Goal: Transaction & Acquisition: Purchase product/service

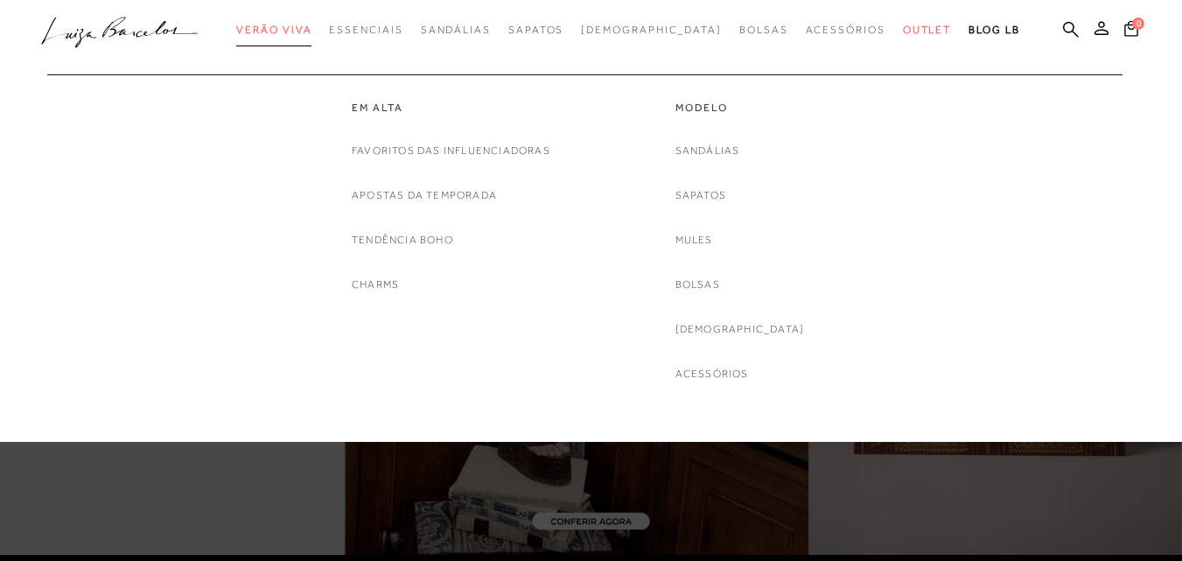
click at [303, 37] on link "Verão Viva" at bounding box center [273, 30] width 75 height 32
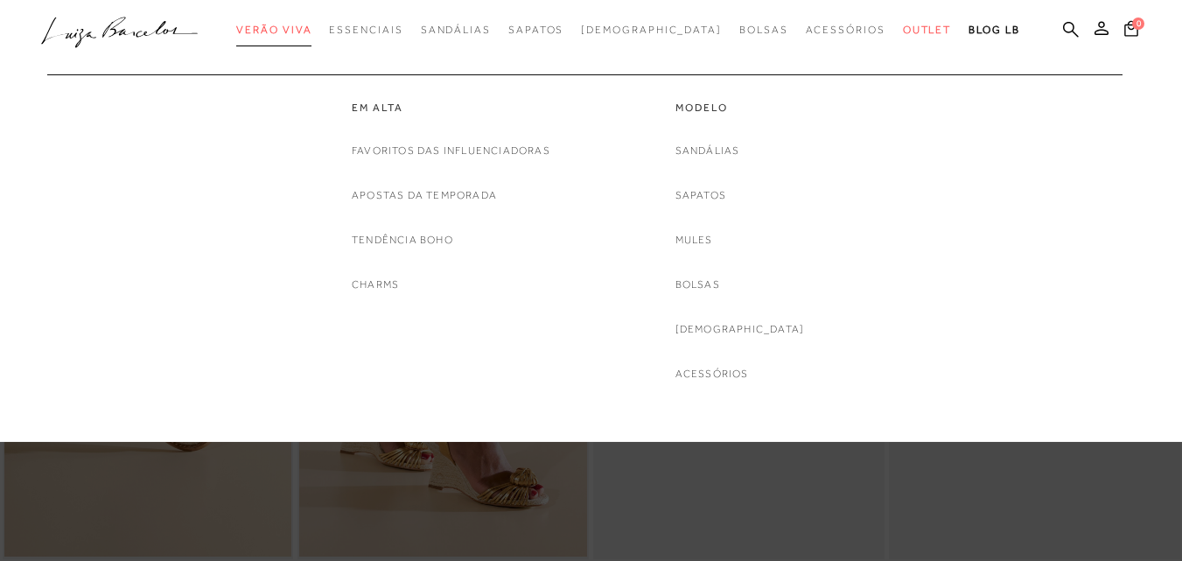
click at [311, 32] on span "Verão Viva" at bounding box center [273, 30] width 75 height 12
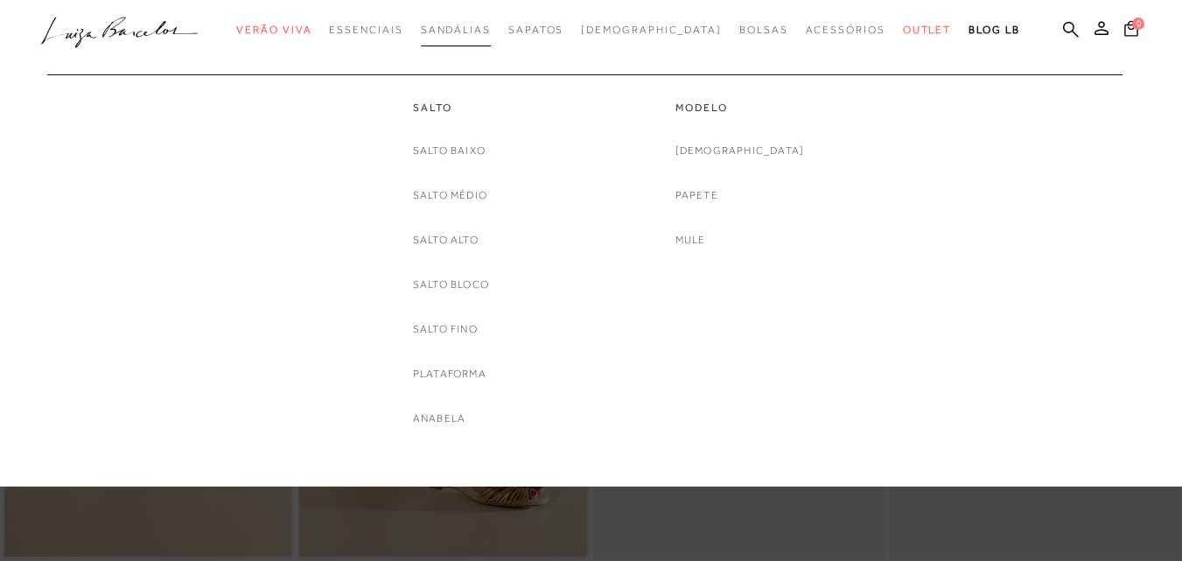
click at [483, 25] on span "Sandálias" at bounding box center [456, 30] width 70 height 12
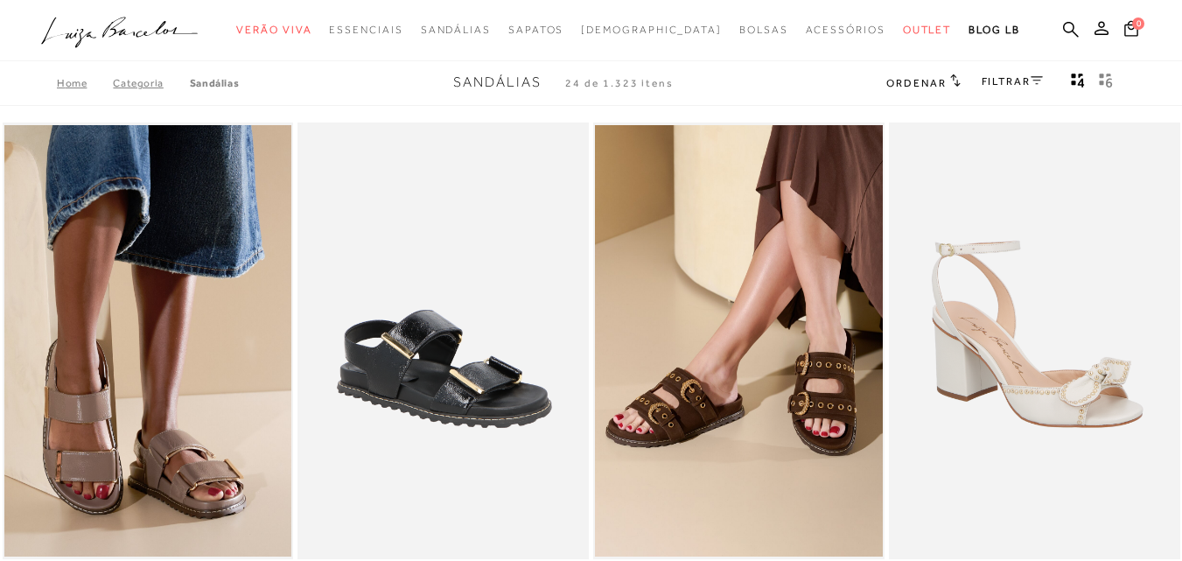
click at [1028, 80] on link "FILTRAR" at bounding box center [1012, 81] width 61 height 12
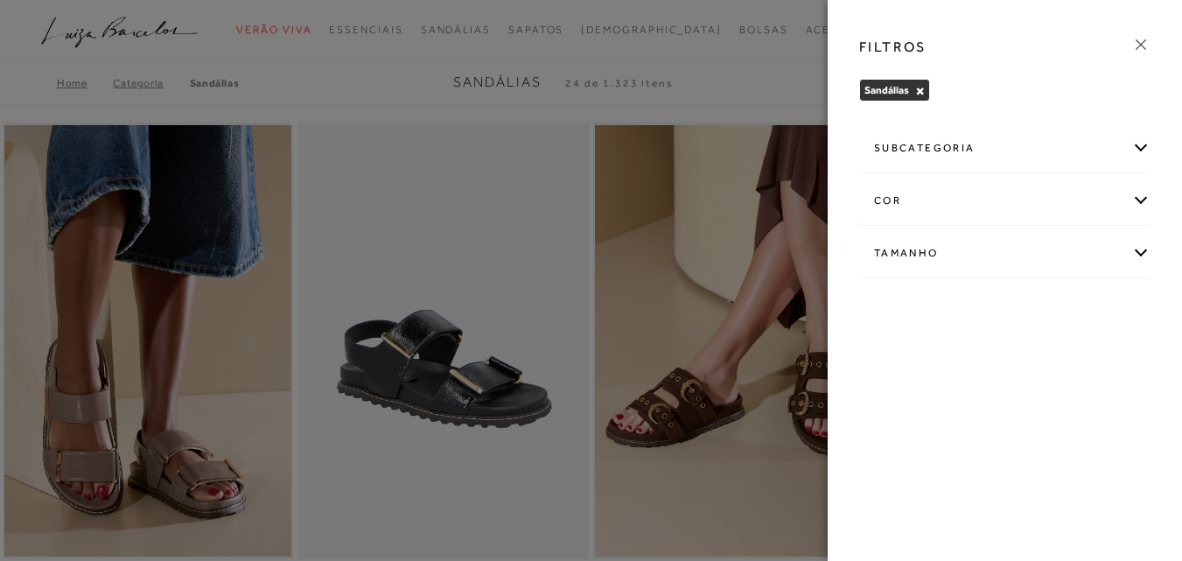
click at [1136, 254] on div "Tamanho" at bounding box center [1005, 253] width 290 height 46
click at [1038, 360] on span "33" at bounding box center [1034, 355] width 25 height 13
click at [1035, 360] on input "33" at bounding box center [1025, 358] width 17 height 17
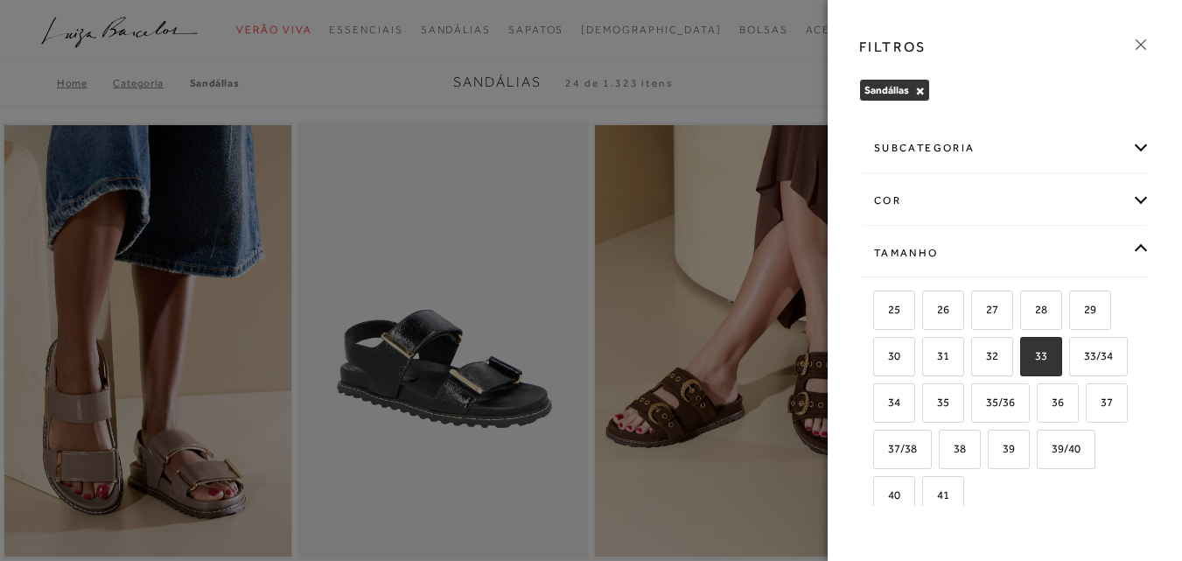
checkbox input "true"
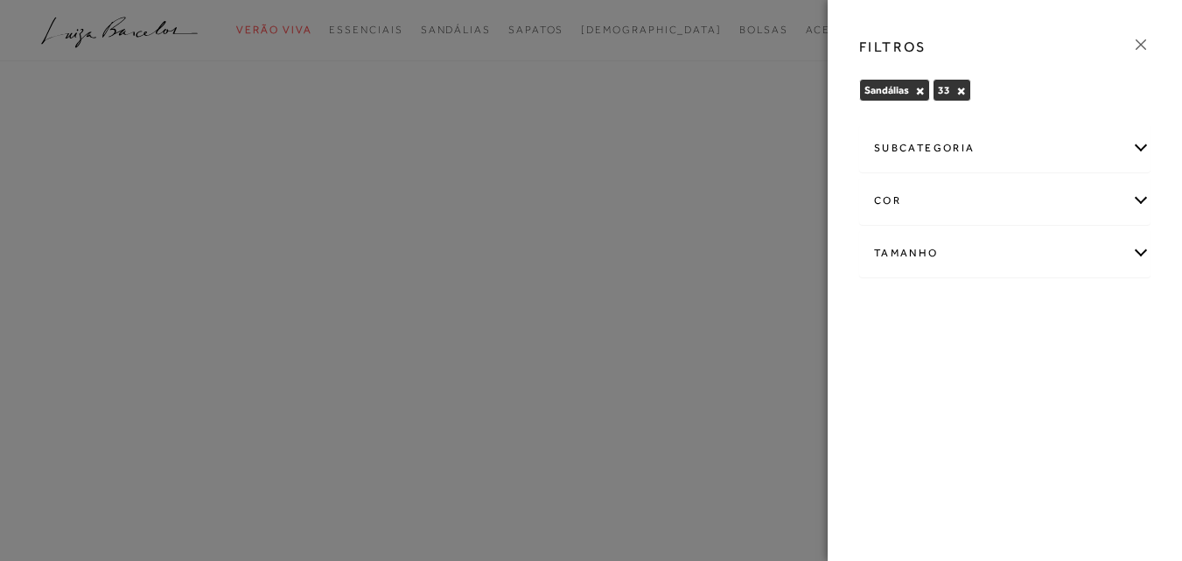
click at [1151, 51] on div "FILTROS" at bounding box center [1004, 46] width 319 height 45
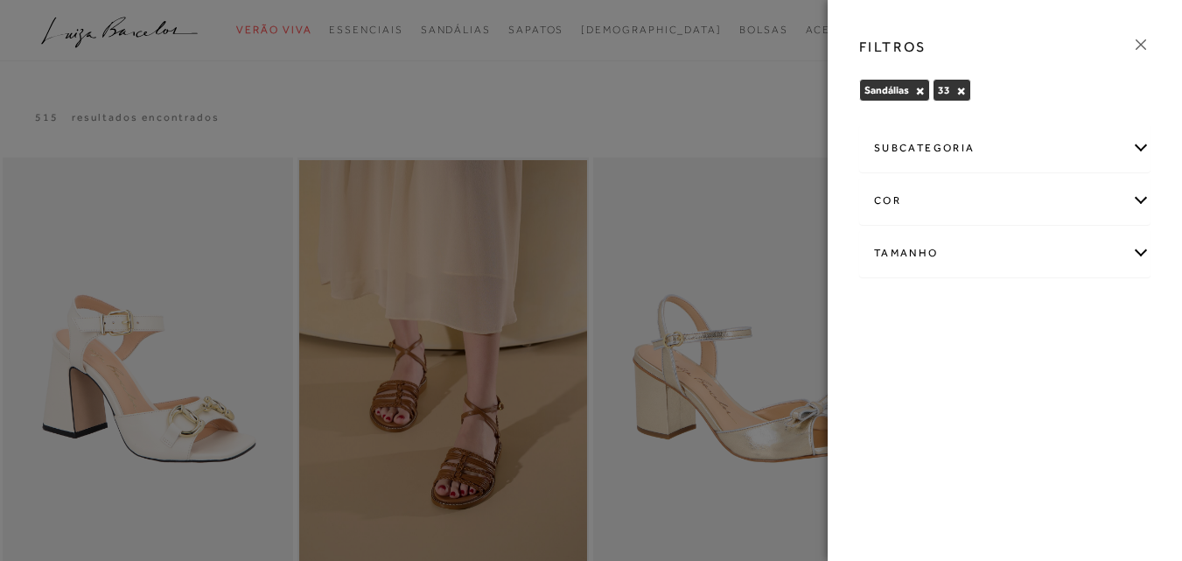
click at [1148, 38] on icon at bounding box center [1140, 44] width 19 height 19
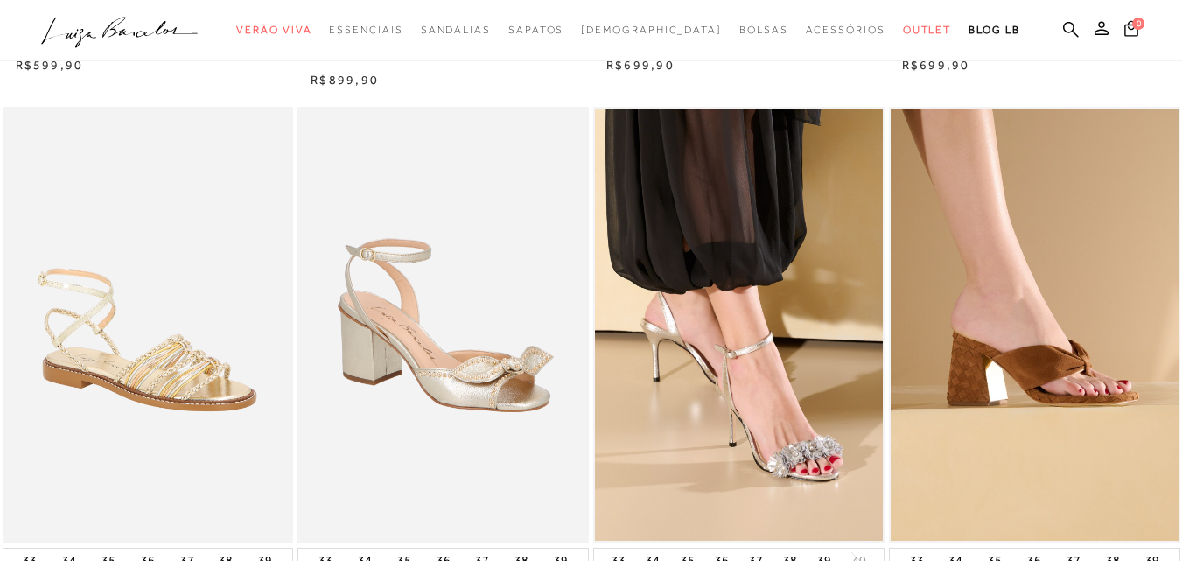
scroll to position [700, 0]
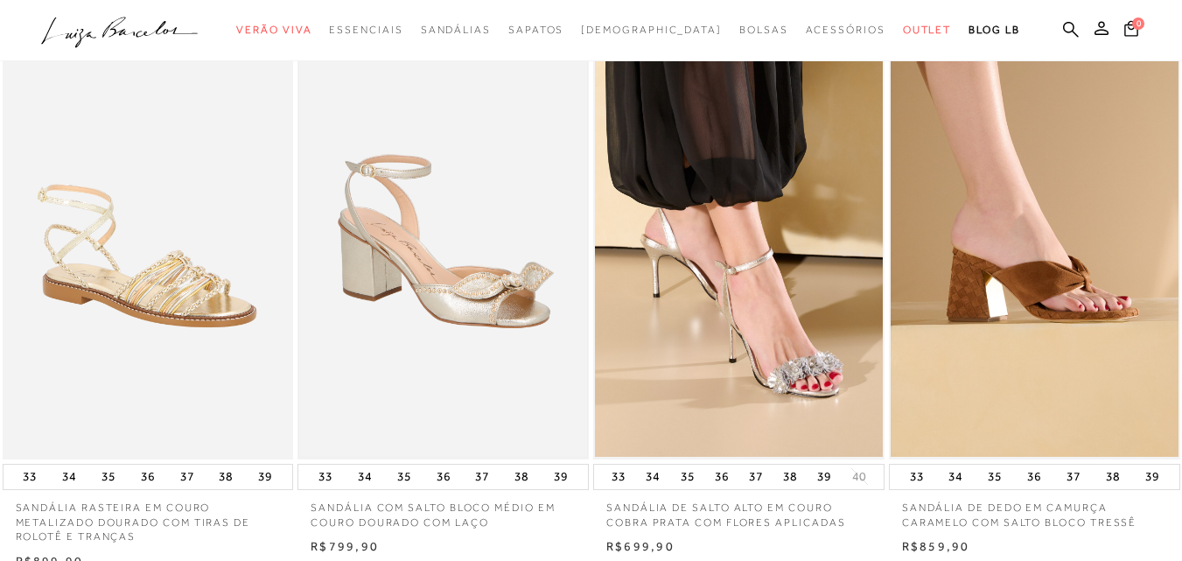
click at [479, 304] on img at bounding box center [443, 240] width 288 height 431
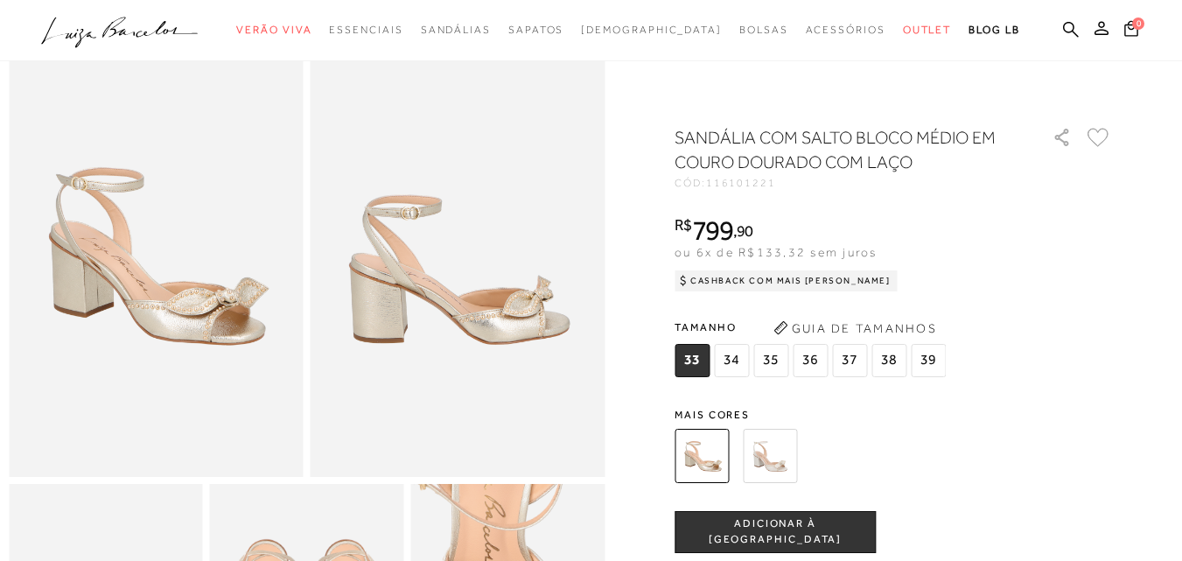
scroll to position [87, 0]
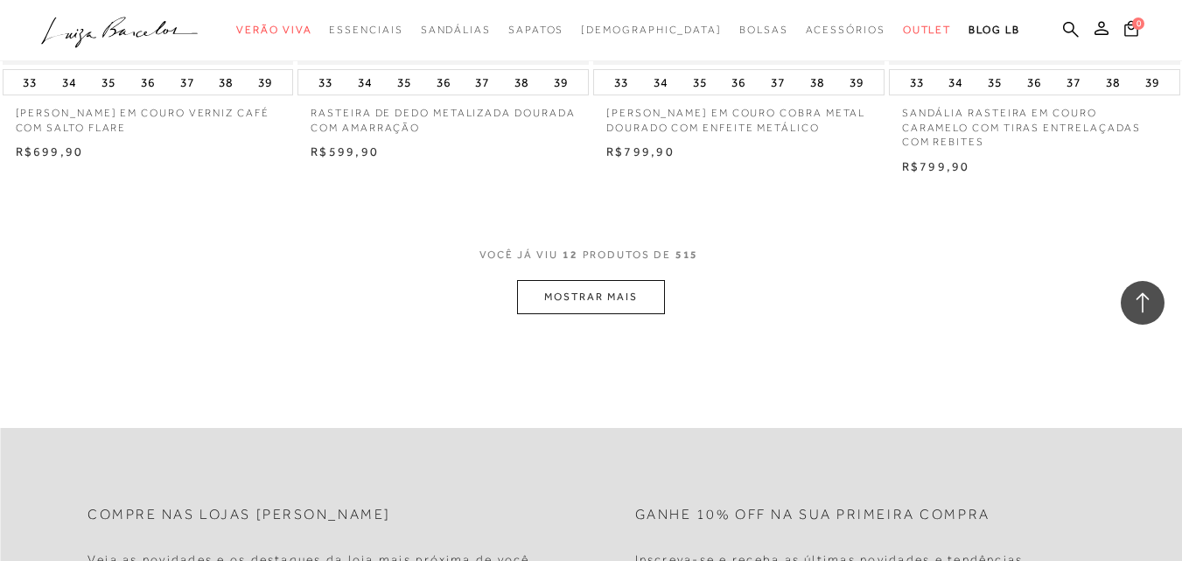
scroll to position [1662, 0]
click at [661, 277] on button "MOSTRAR MAIS" at bounding box center [590, 294] width 147 height 34
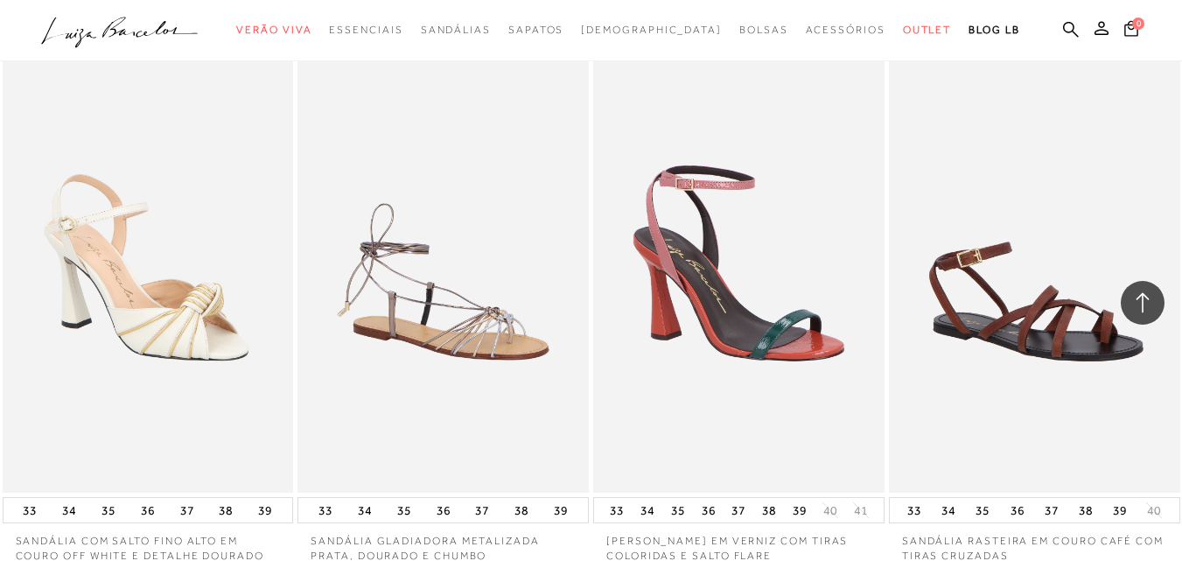
scroll to position [2450, 0]
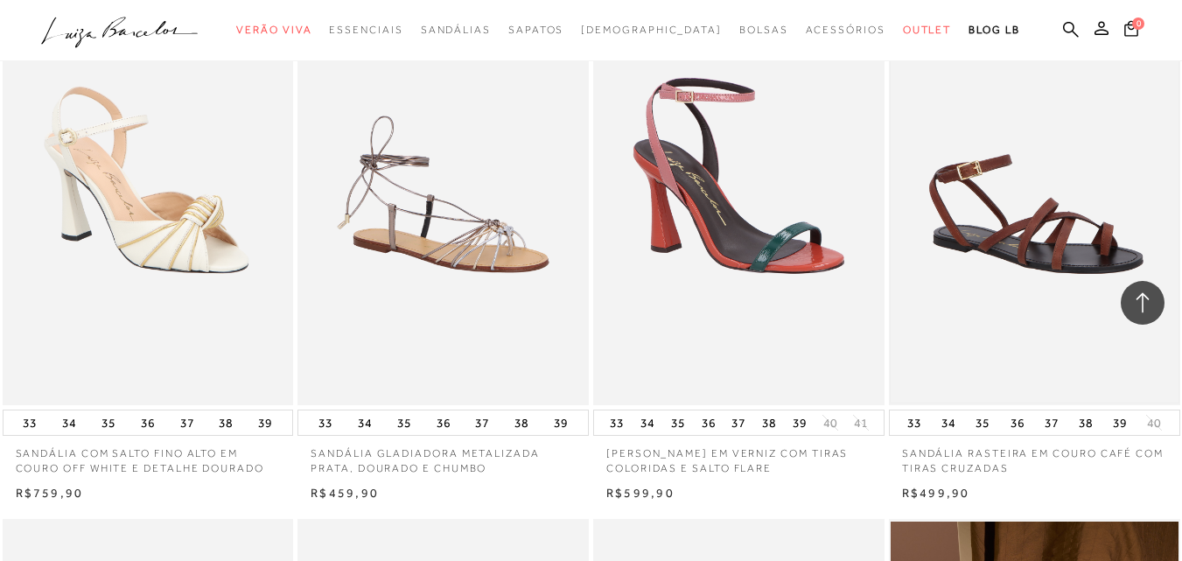
click at [1064, 199] on img at bounding box center [1035, 186] width 288 height 431
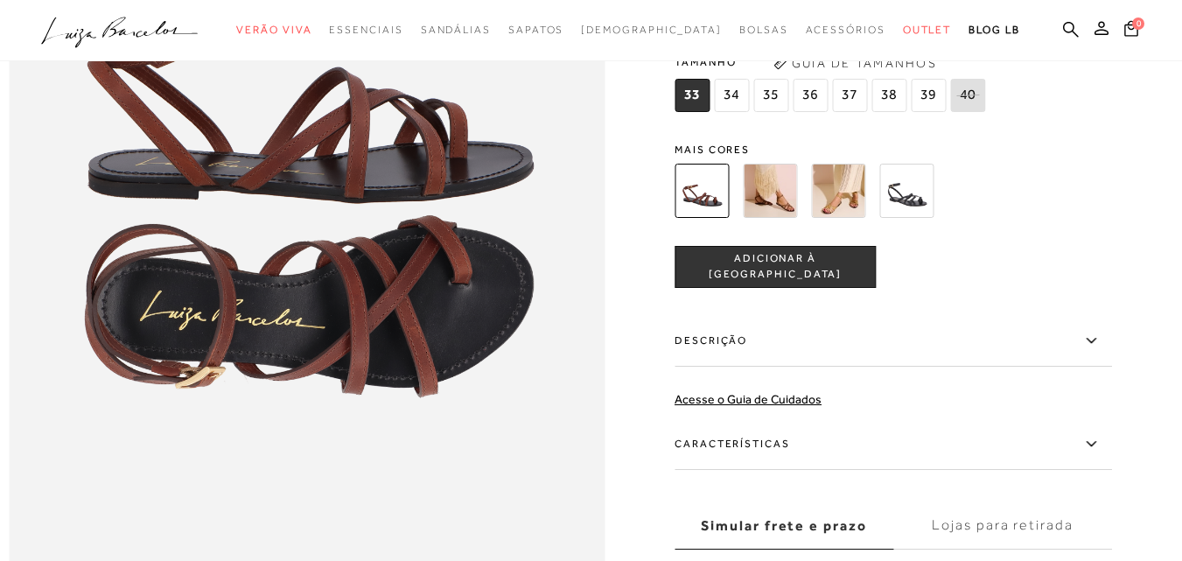
scroll to position [962, 0]
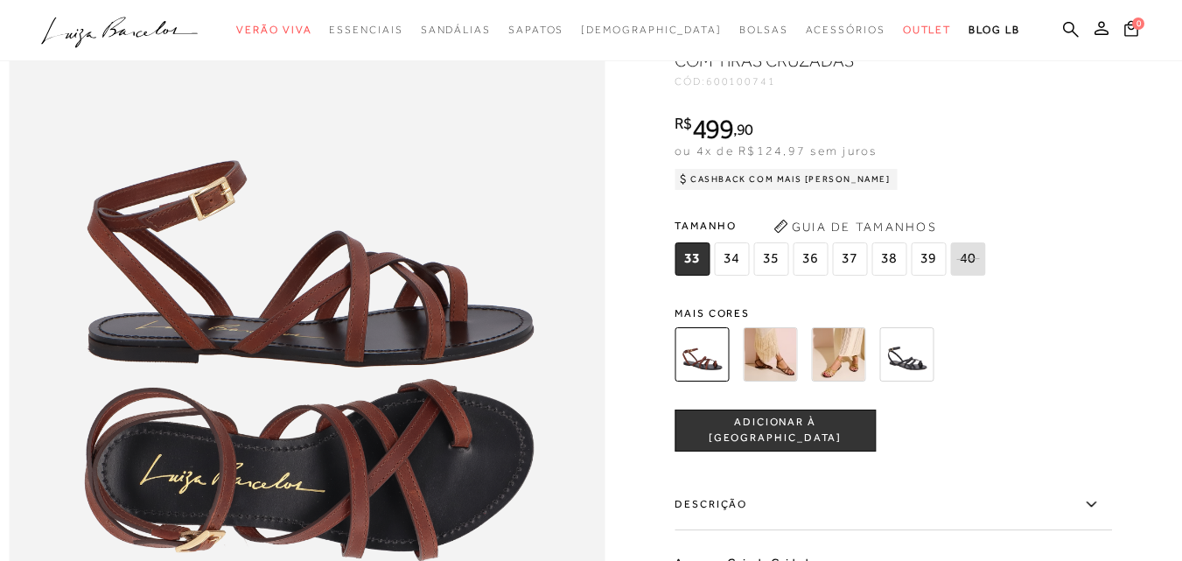
click at [785, 374] on img at bounding box center [770, 354] width 54 height 54
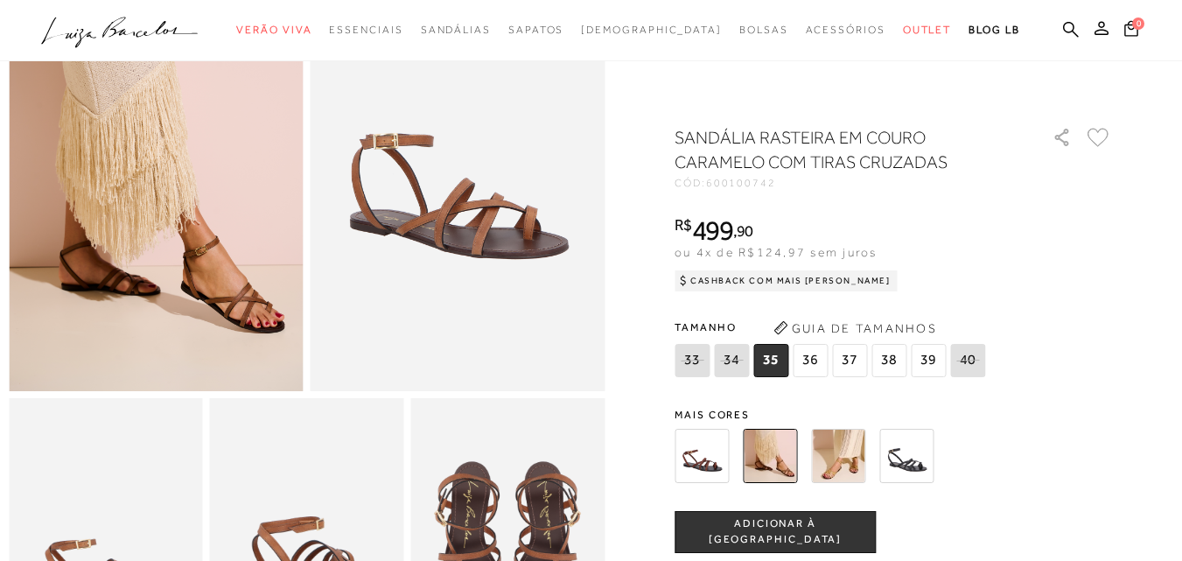
click at [842, 452] on img at bounding box center [838, 456] width 54 height 54
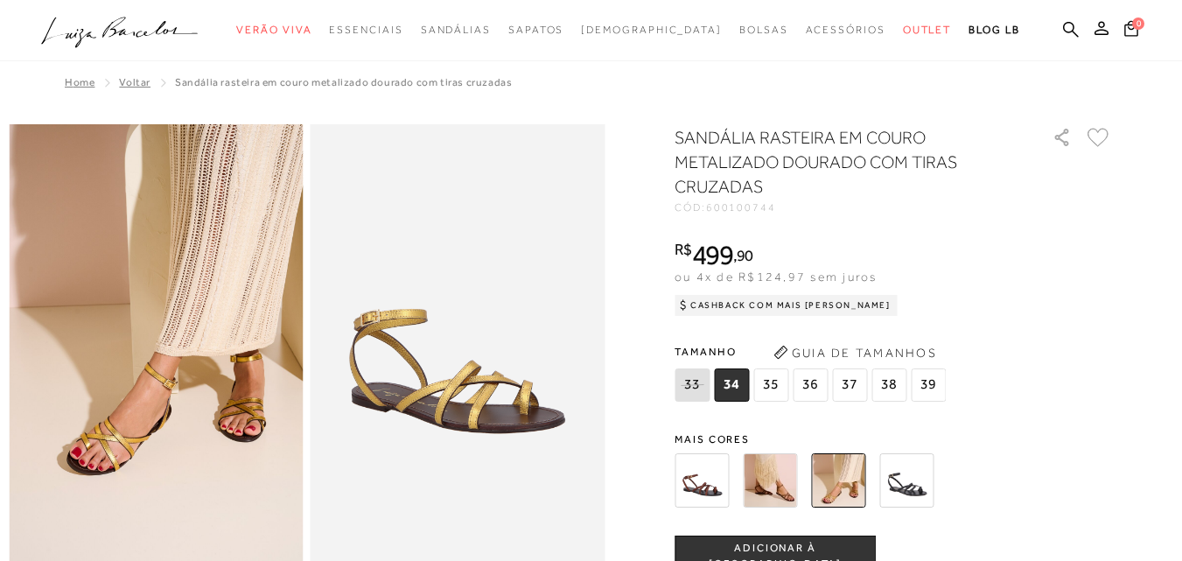
click at [926, 504] on img at bounding box center [906, 480] width 54 height 54
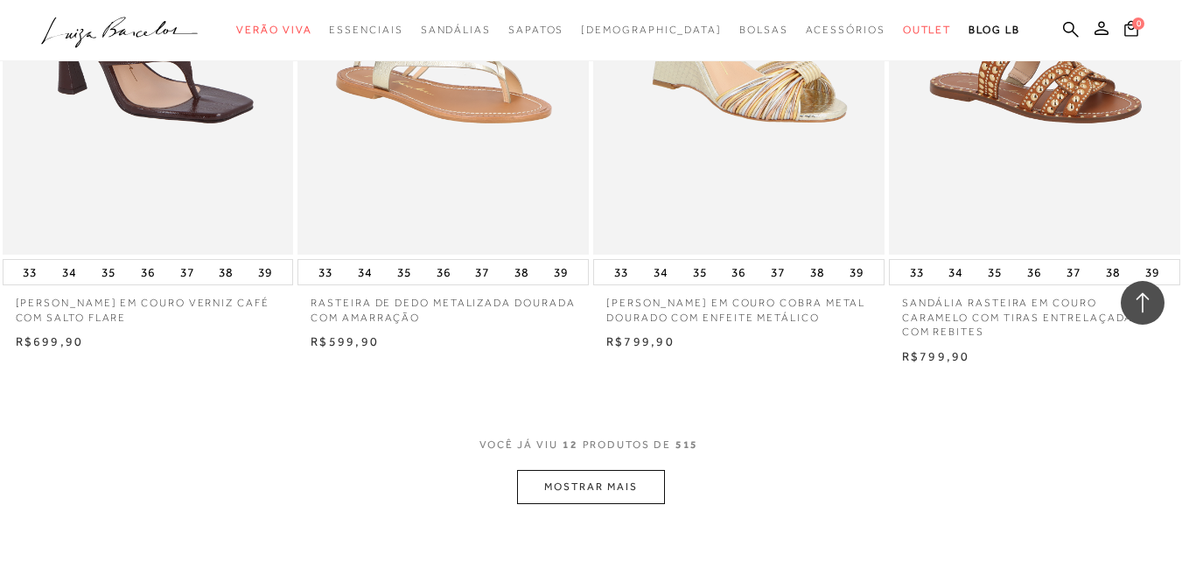
scroll to position [1575, 0]
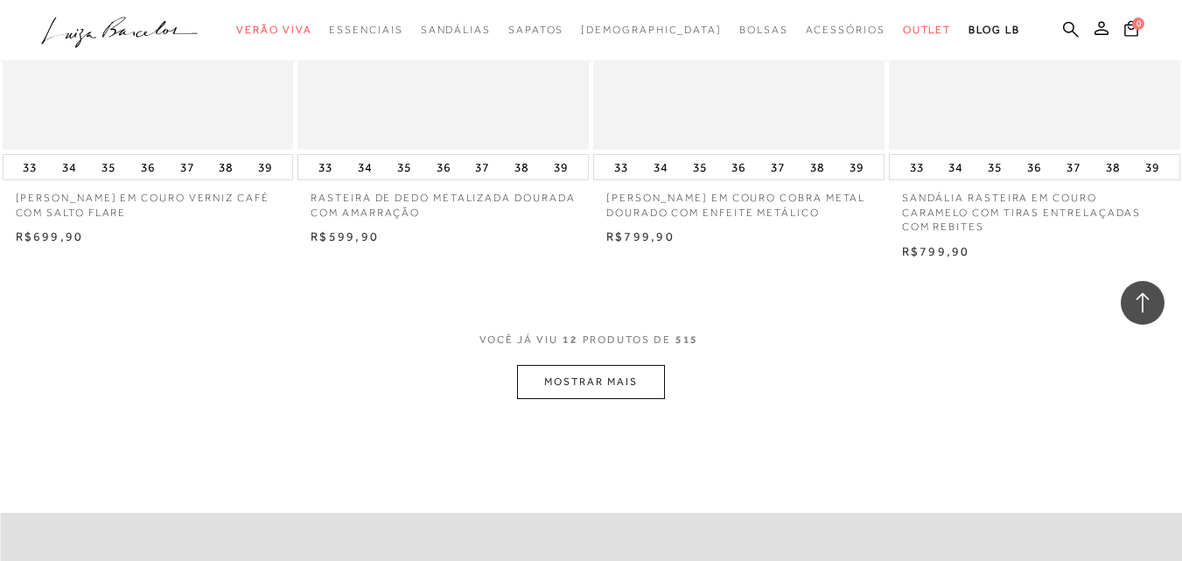
click at [546, 365] on button "MOSTRAR MAIS" at bounding box center [590, 382] width 147 height 34
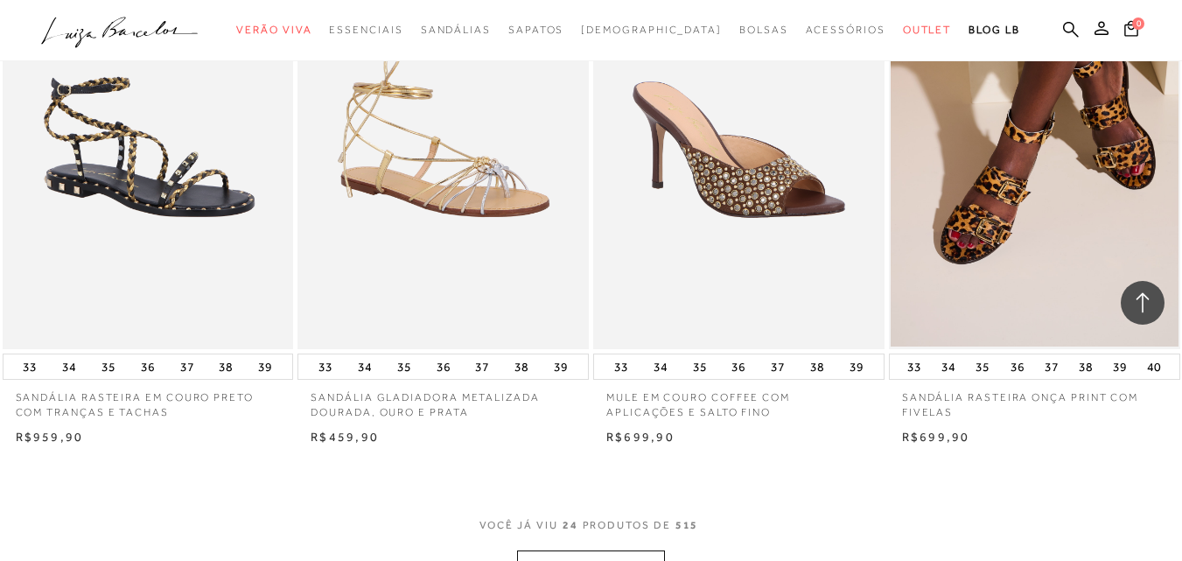
scroll to position [3062, 0]
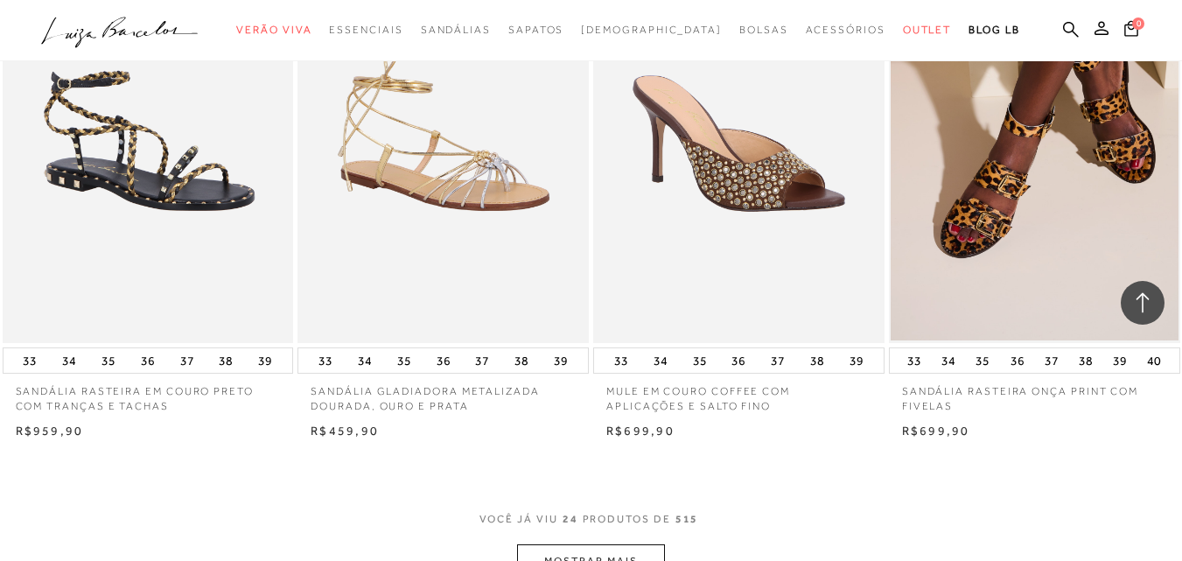
click at [635, 544] on button "MOSTRAR MAIS" at bounding box center [590, 561] width 147 height 34
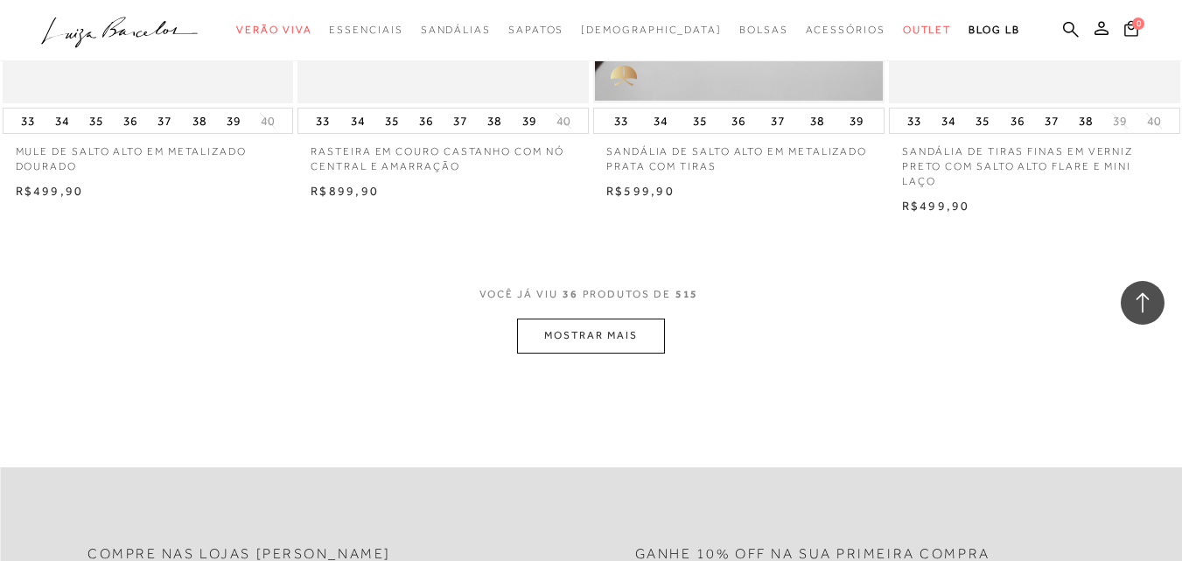
scroll to position [4987, 0]
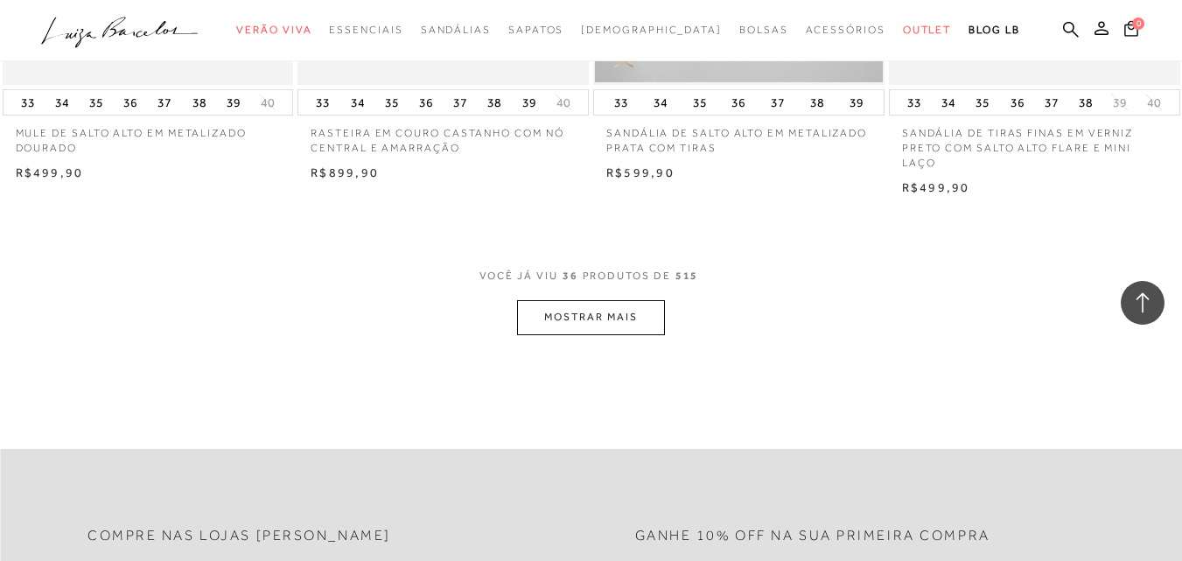
click at [636, 300] on button "MOSTRAR MAIS" at bounding box center [590, 317] width 147 height 34
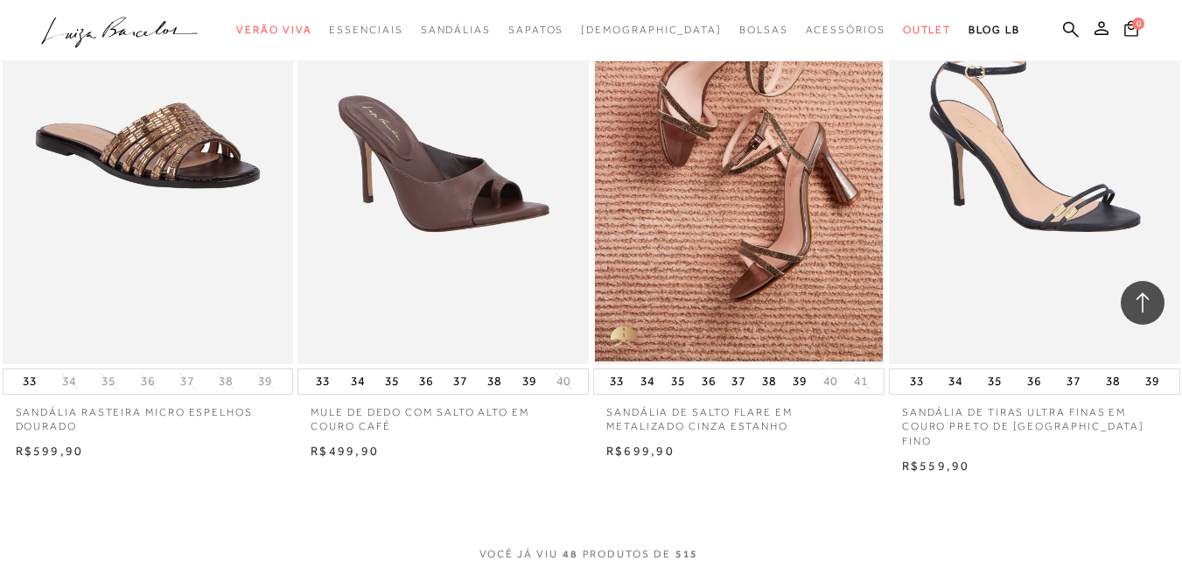
scroll to position [6562, 0]
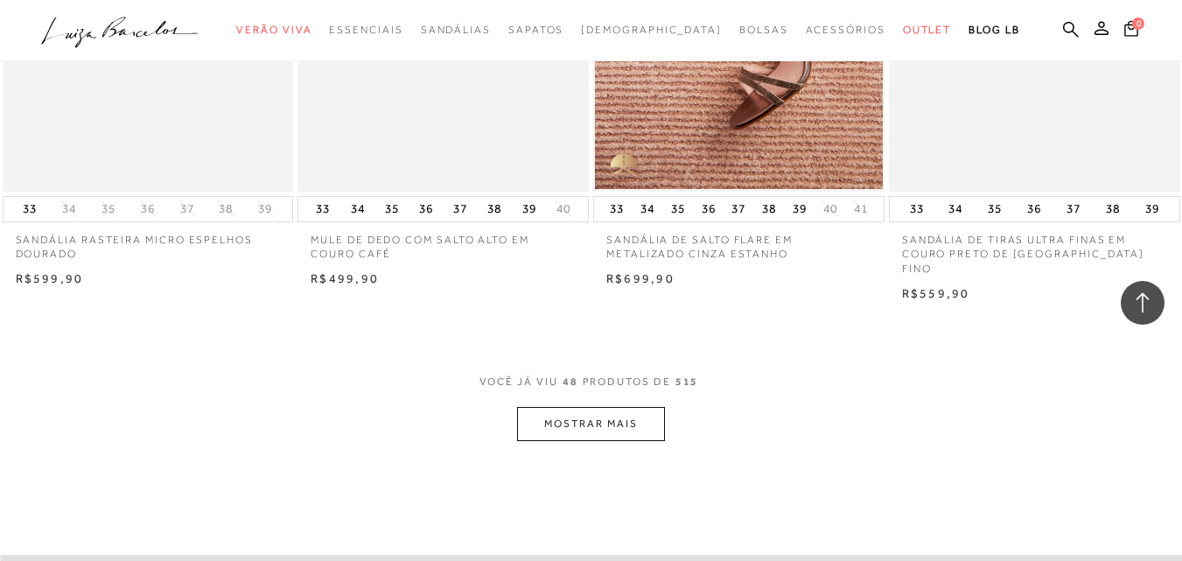
click at [594, 407] on button "MOSTRAR MAIS" at bounding box center [590, 424] width 147 height 34
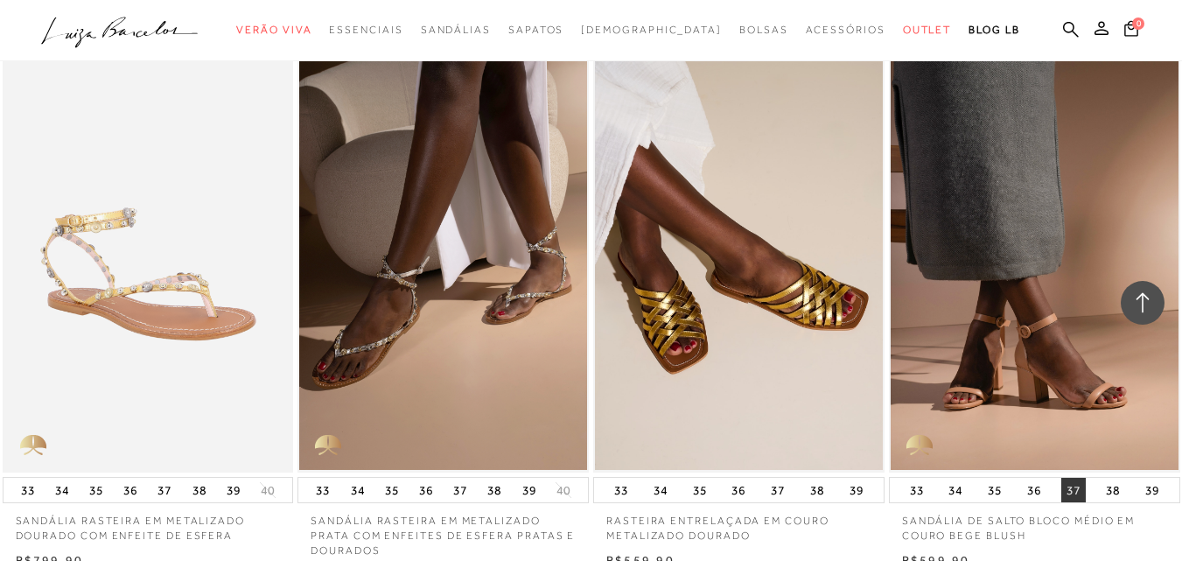
scroll to position [8311, 0]
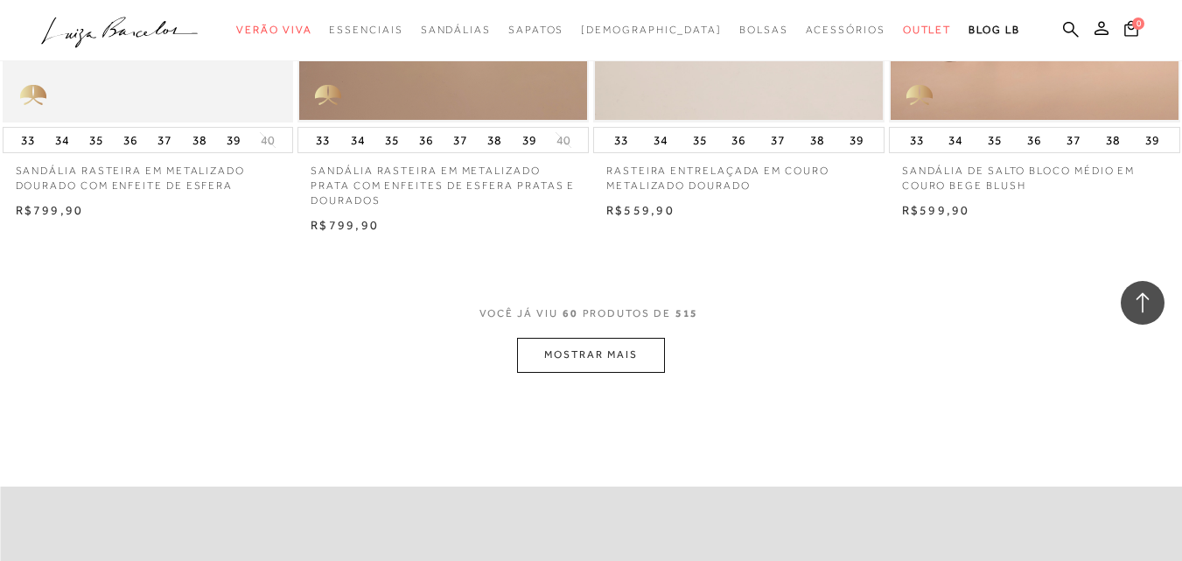
click at [566, 338] on button "MOSTRAR MAIS" at bounding box center [590, 355] width 147 height 34
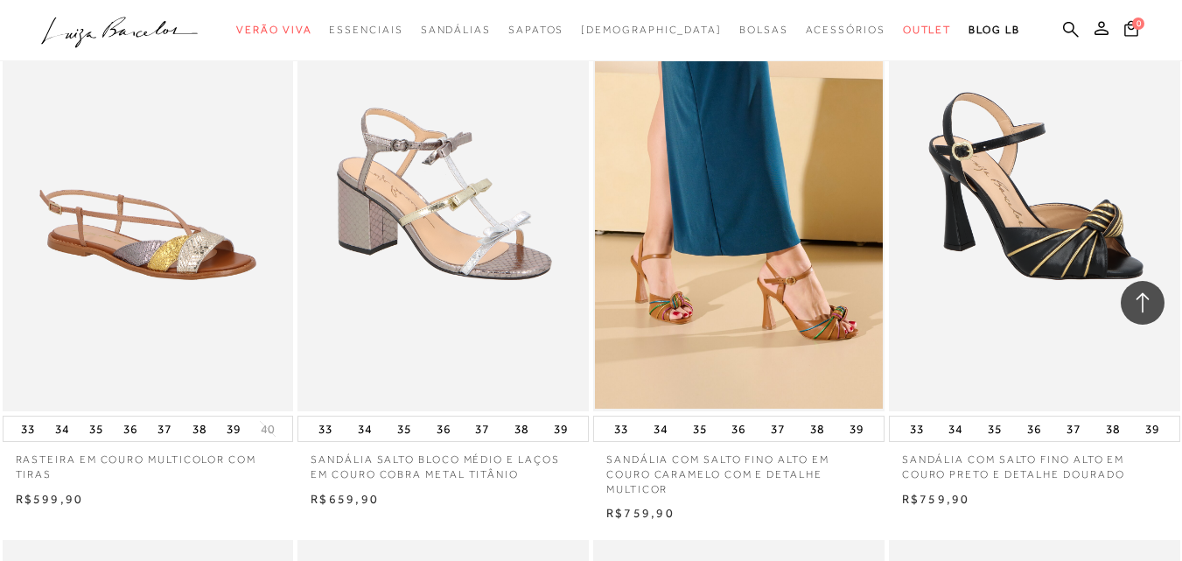
scroll to position [1837, 0]
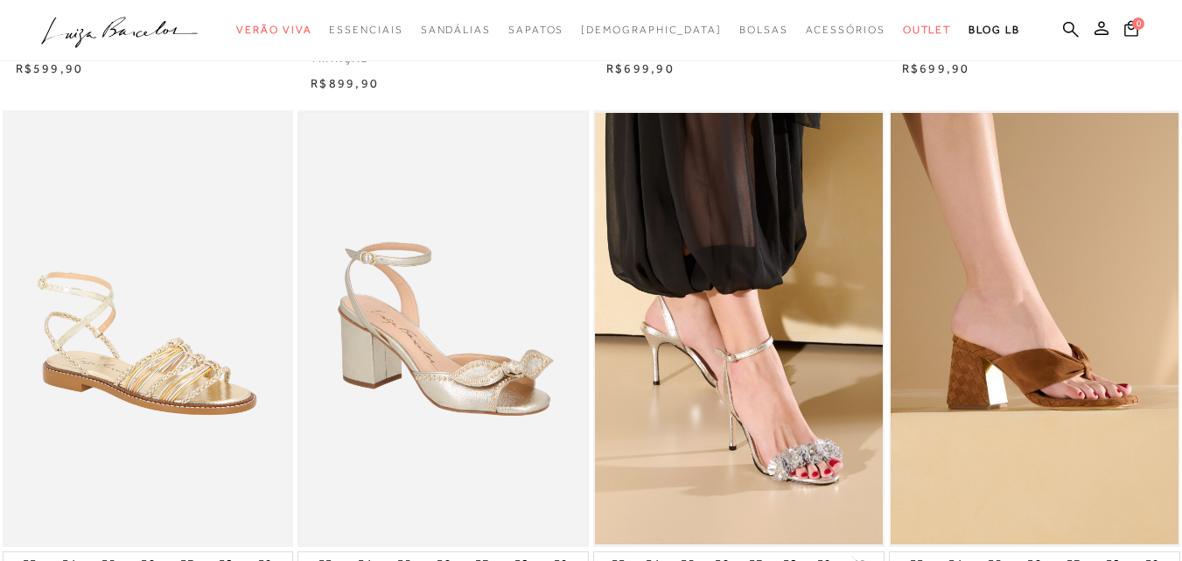
click at [440, 334] on img at bounding box center [443, 328] width 288 height 431
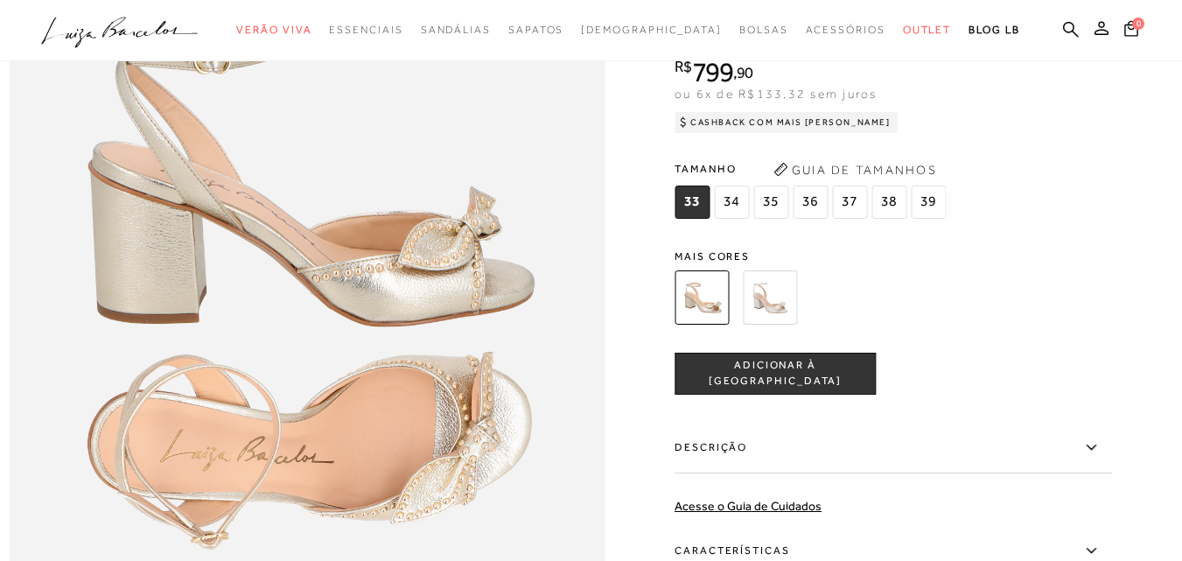
scroll to position [1050, 0]
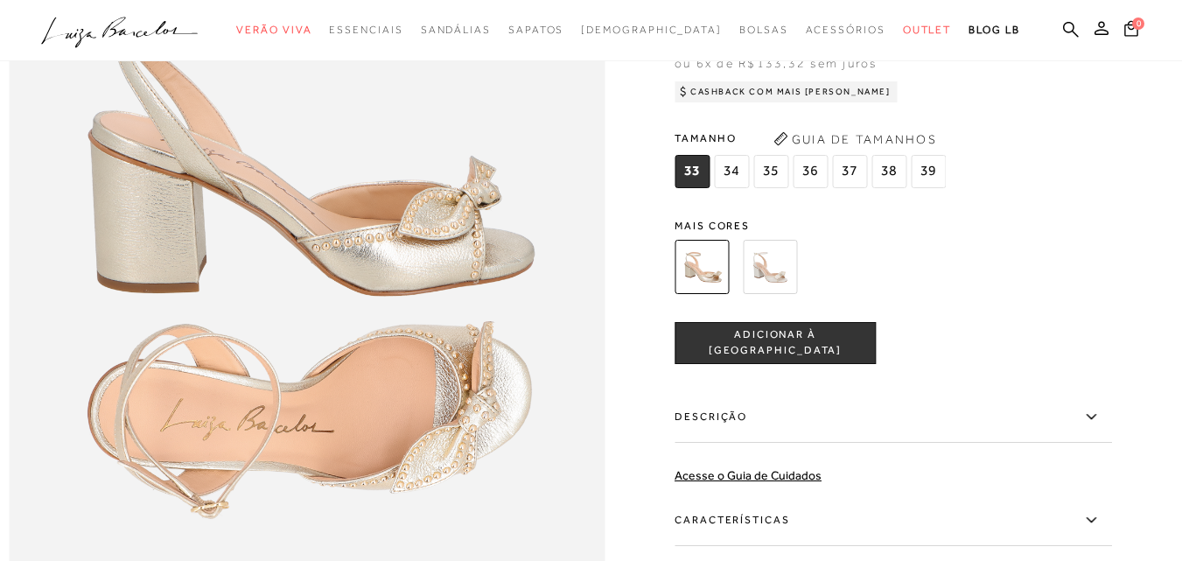
click at [749, 358] on span "ADICIONAR À [GEOGRAPHIC_DATA]" at bounding box center [774, 342] width 199 height 31
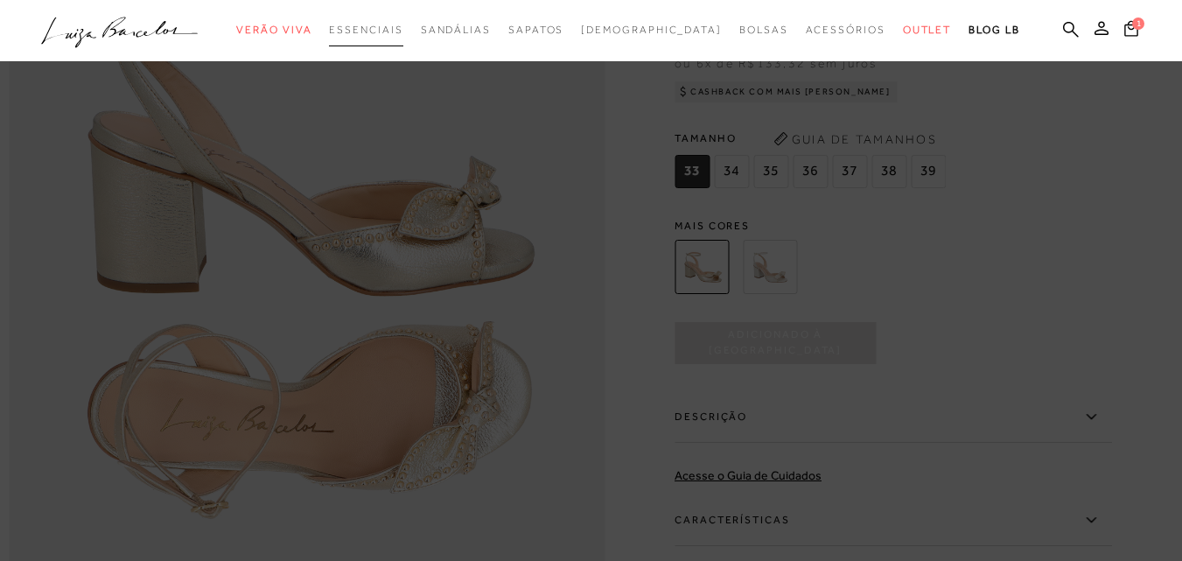
scroll to position [0, 0]
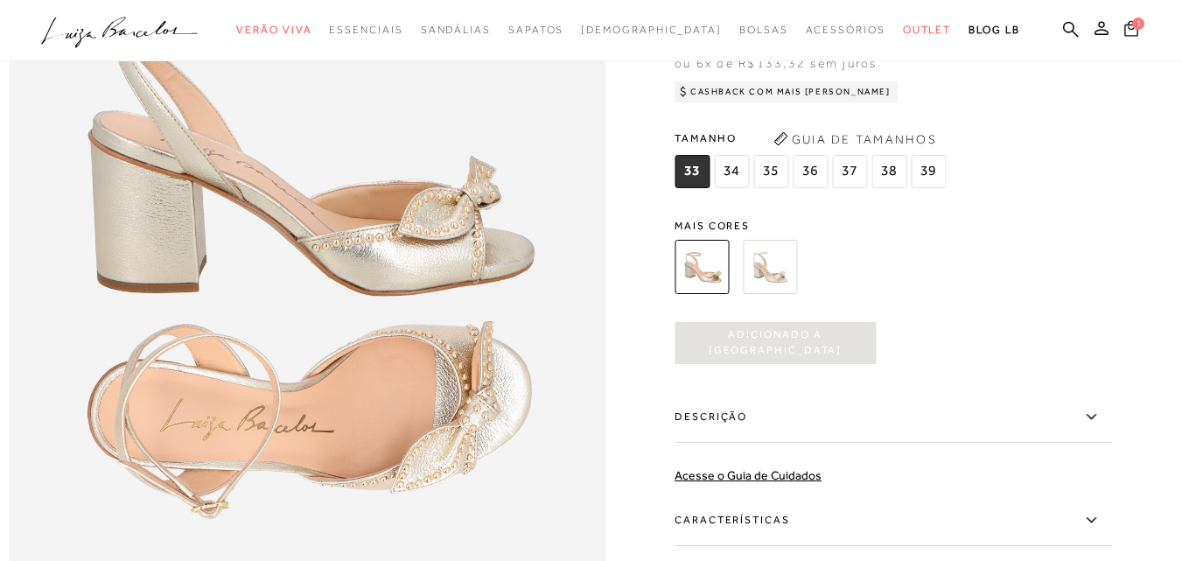
click at [1124, 33] on icon at bounding box center [1131, 28] width 14 height 16
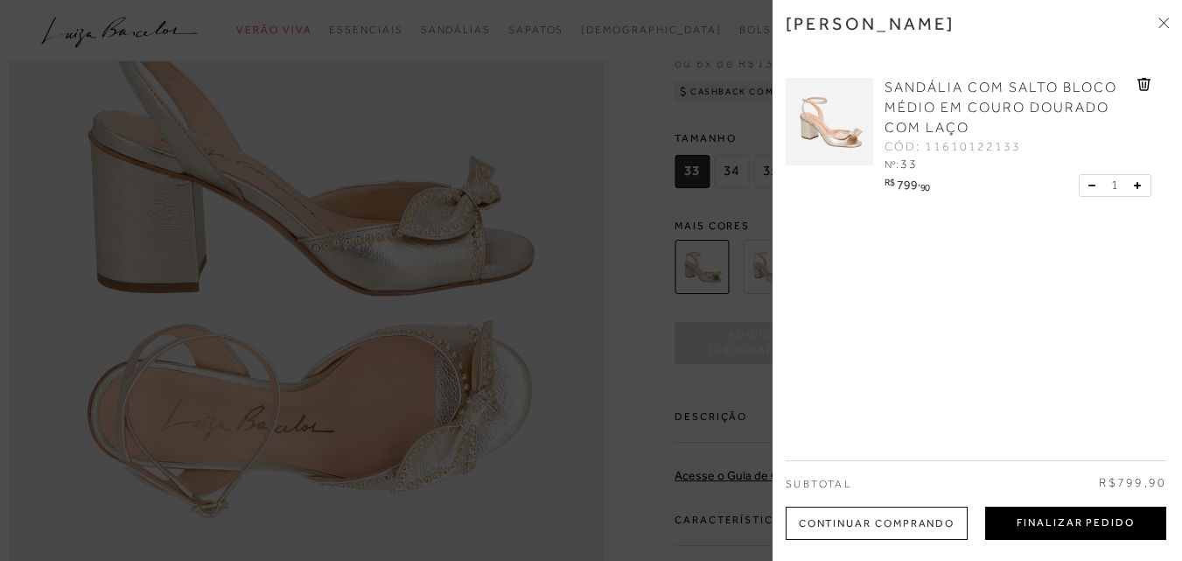
click at [1143, 530] on button "Finalizar Pedido" at bounding box center [1075, 523] width 181 height 33
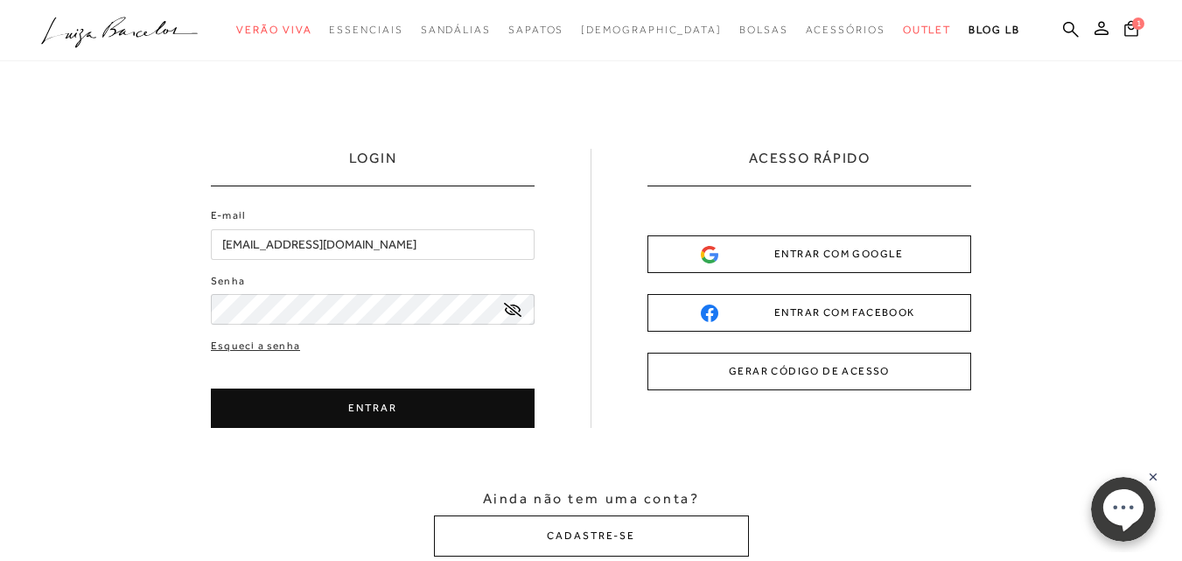
click at [889, 253] on div "ENTRAR COM GOOGLE" at bounding box center [809, 254] width 217 height 18
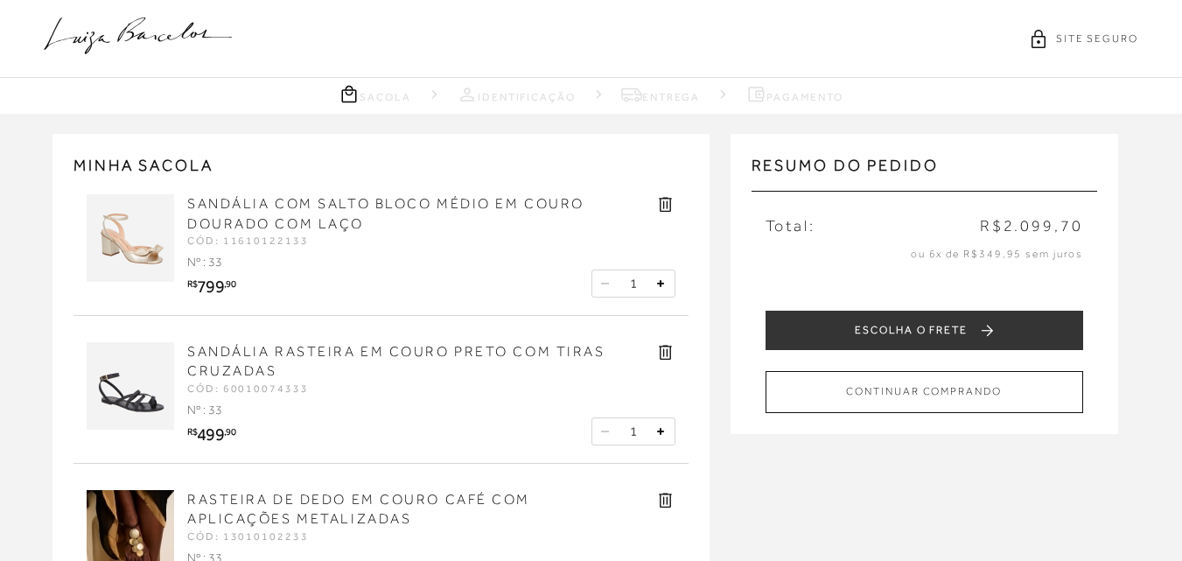
click at [666, 354] on icon at bounding box center [665, 352] width 20 height 20
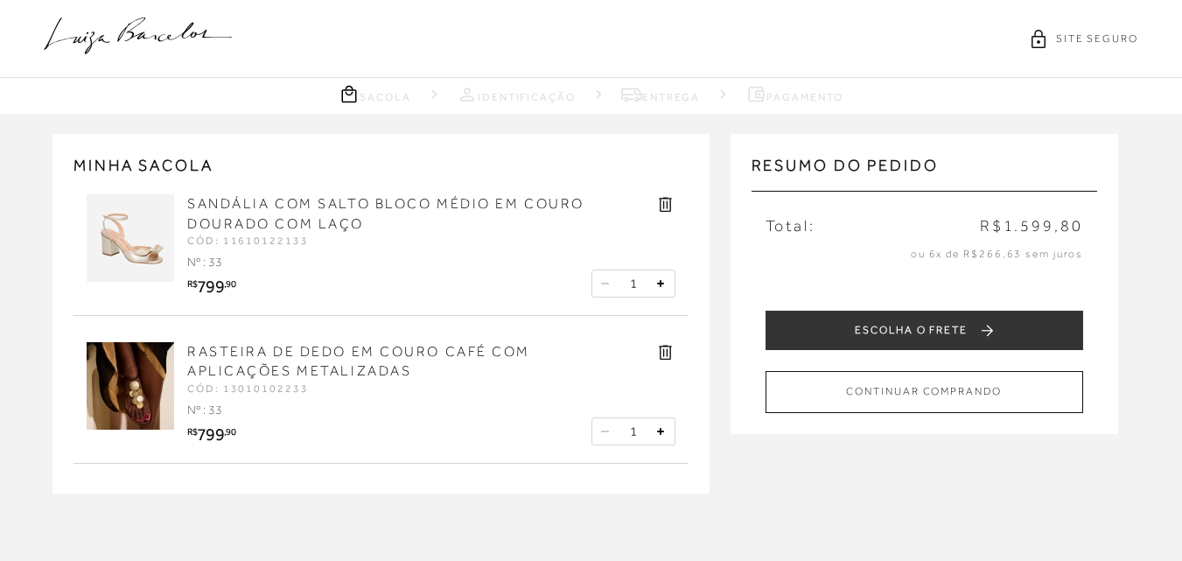
click at [409, 358] on link "RASTEIRA DE DEDO EM COURO CAFÉ COM APLICAÇÕES METALIZADAS" at bounding box center [358, 361] width 343 height 35
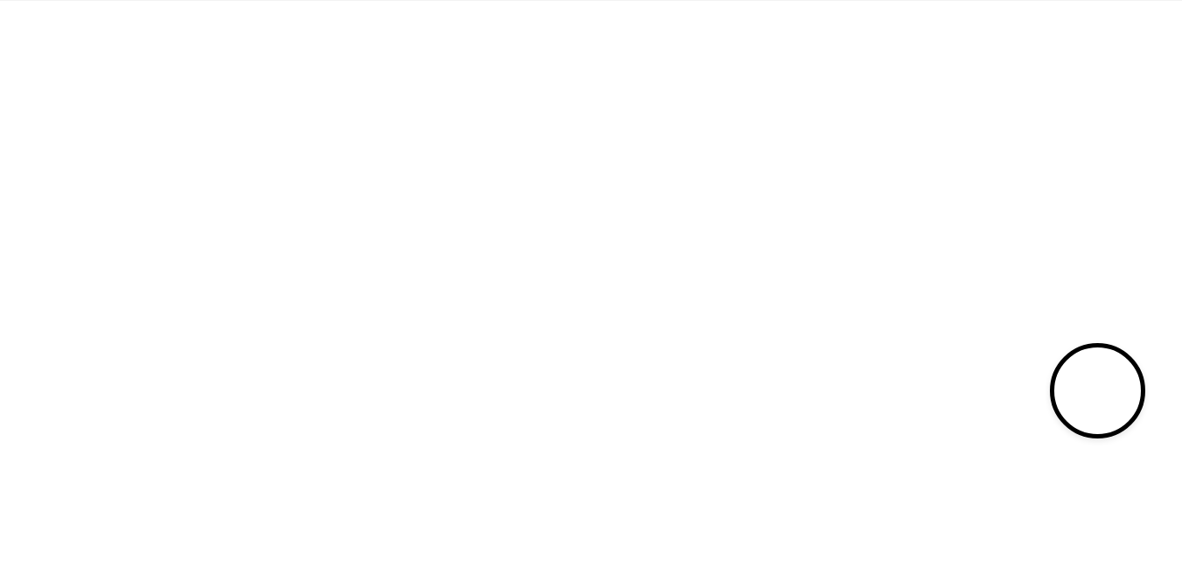
click at [149, 404] on div "NOVIDADES [PERSON_NAME] RASTEIRA EM COURO CAFÉ COM TIRAS CRUZADAS 33 34 35 36 3…" at bounding box center [591, 337] width 1182 height 672
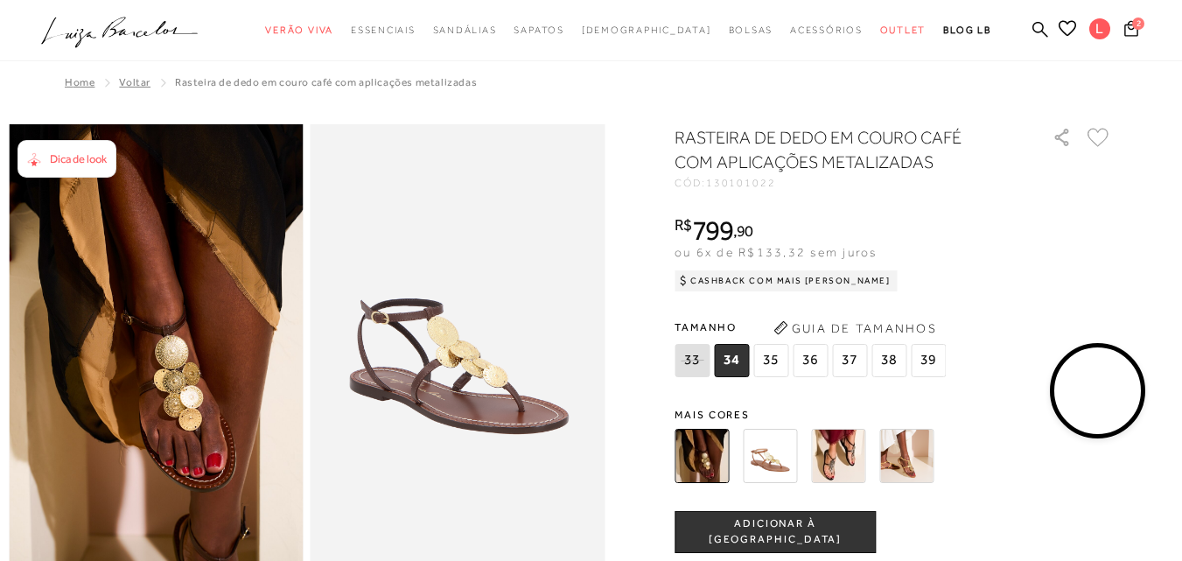
click at [1119, 34] on div "2" at bounding box center [1150, 31] width 63 height 24
click at [1124, 21] on icon at bounding box center [1131, 28] width 14 height 16
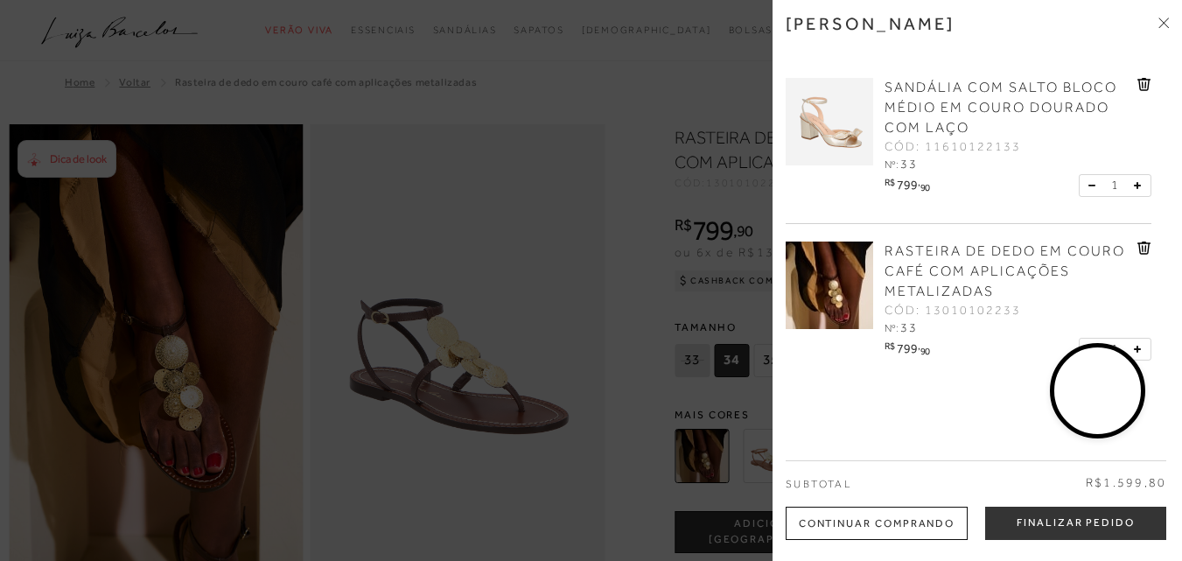
click at [1137, 248] on icon at bounding box center [1144, 247] width 14 height 13
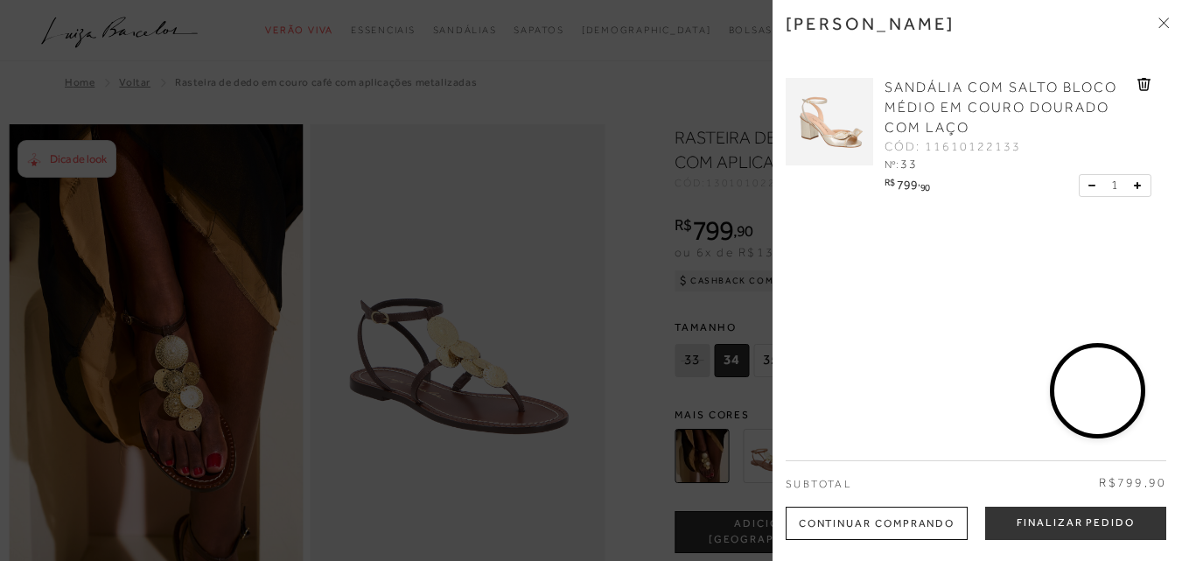
click at [926, 97] on link "SANDÁLIA COM SALTO BLOCO MÉDIO EM COURO DOURADO COM LAÇO" at bounding box center [1008, 108] width 248 height 60
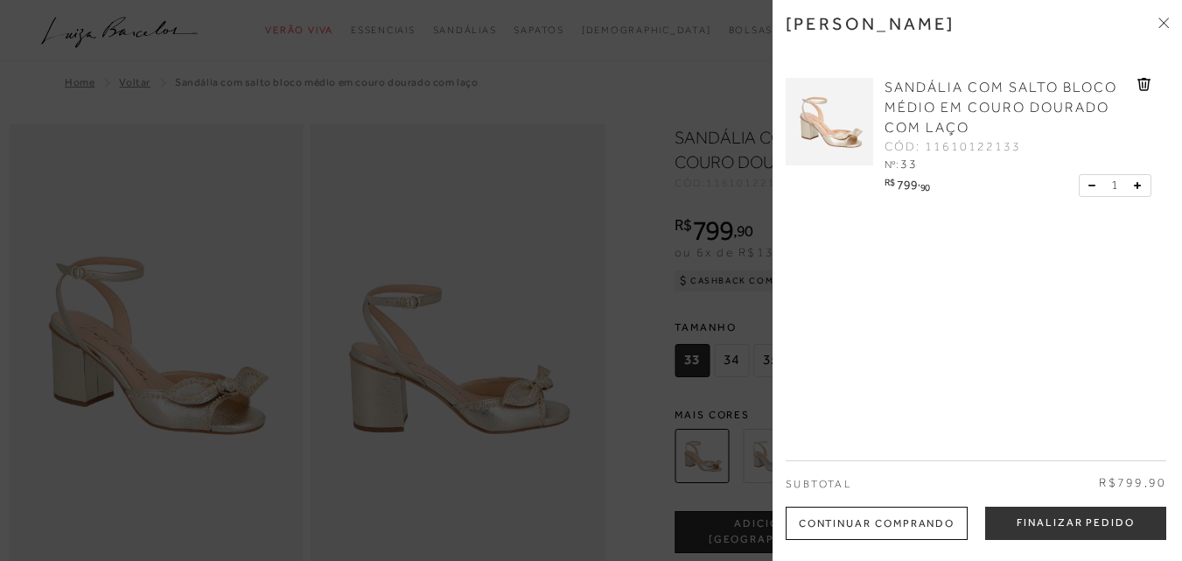
click at [1158, 23] on div "[PERSON_NAME]" at bounding box center [977, 36] width 383 height 47
click at [1168, 22] on icon at bounding box center [1163, 22] width 10 height 10
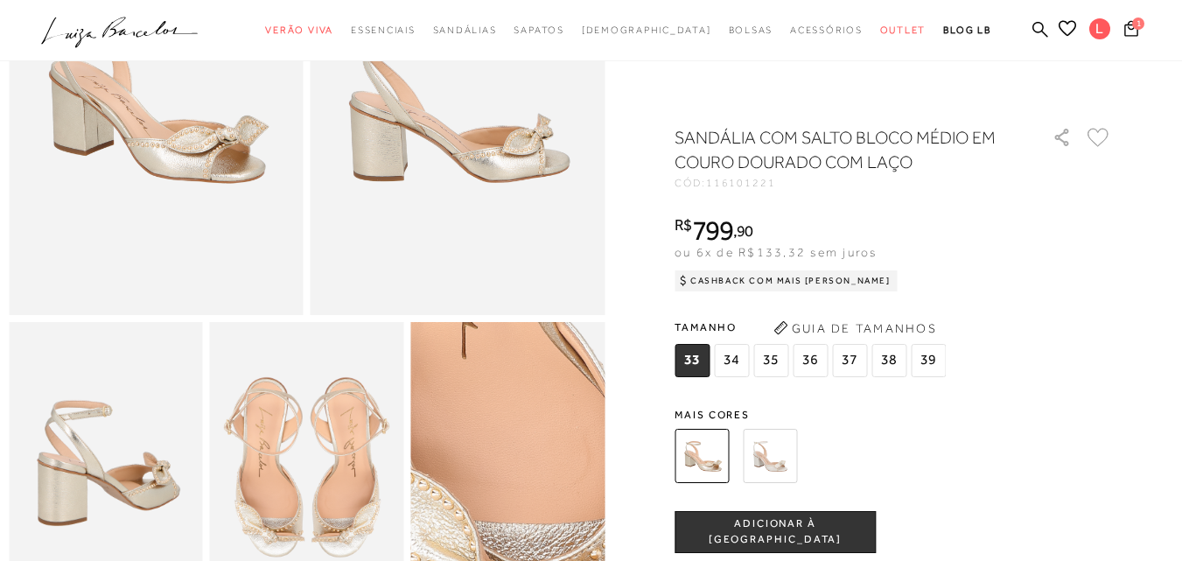
scroll to position [175, 0]
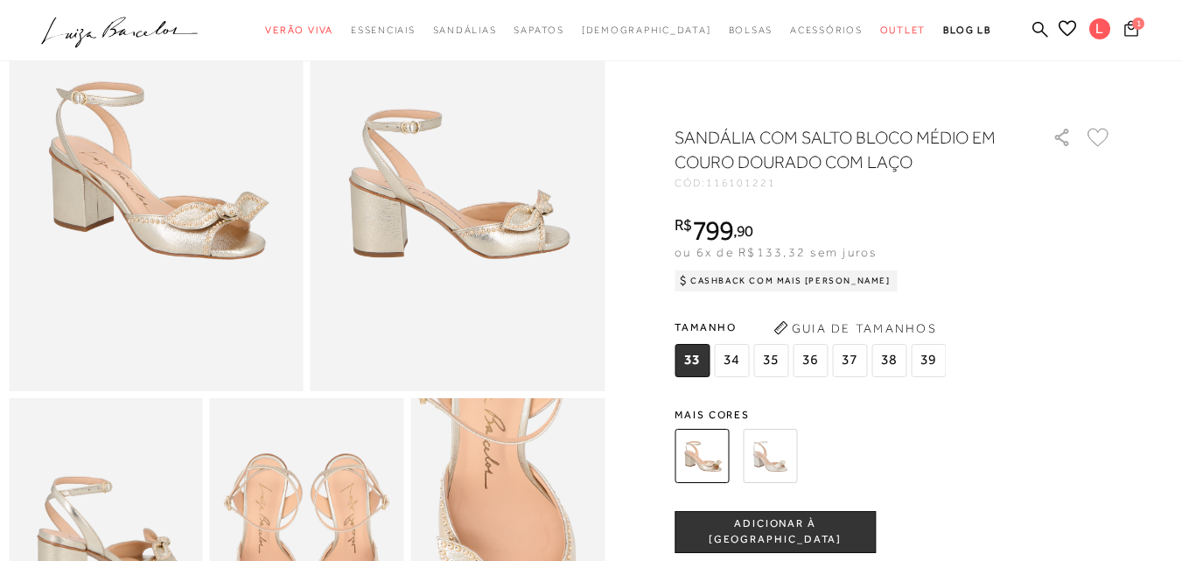
click at [1124, 31] on icon at bounding box center [1131, 28] width 14 height 17
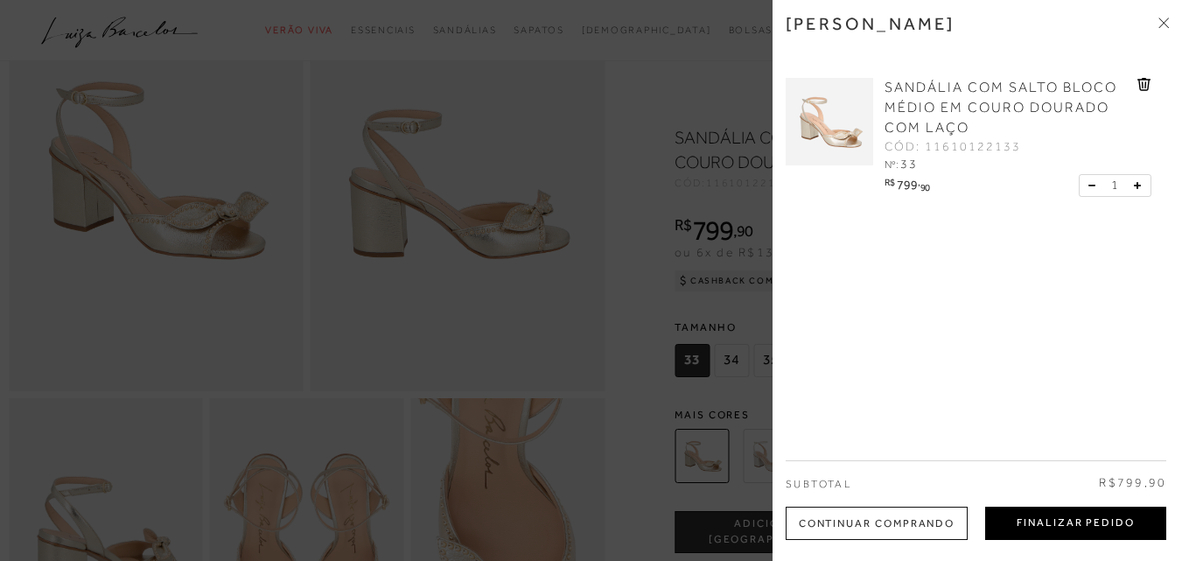
click at [1109, 508] on button "Finalizar Pedido" at bounding box center [1075, 523] width 181 height 33
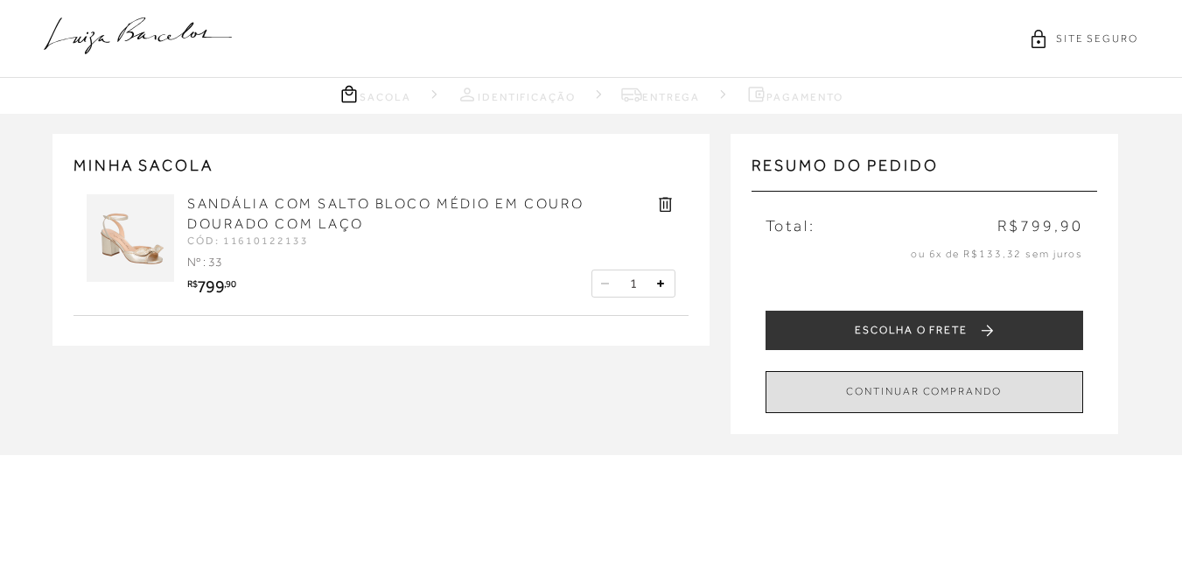
click at [950, 394] on button "CONTINUAR COMPRANDO" at bounding box center [925, 391] width 318 height 41
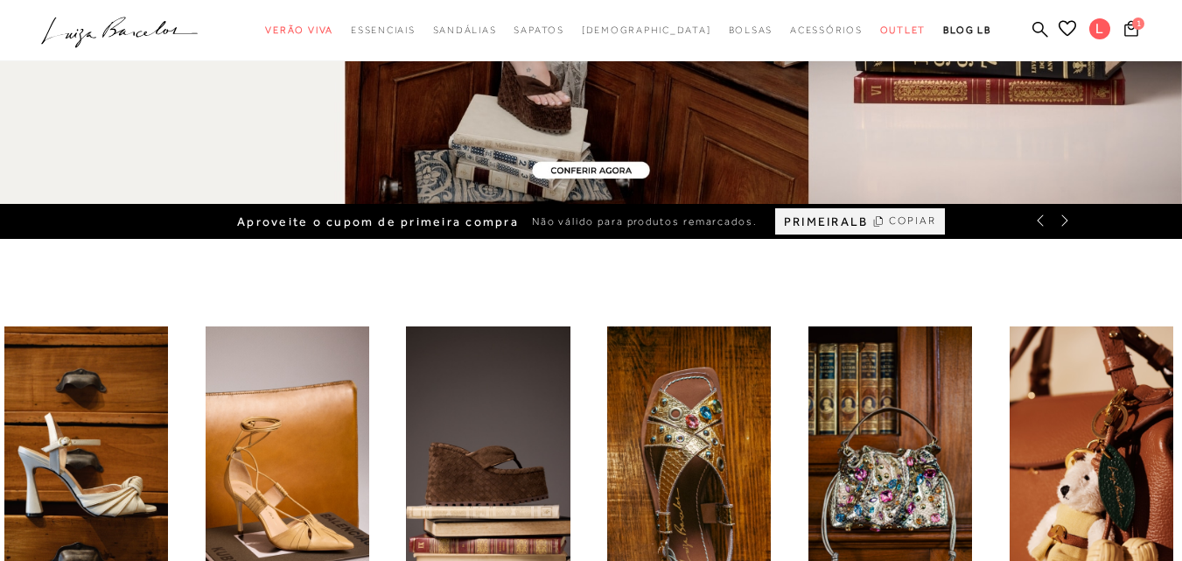
scroll to position [612, 0]
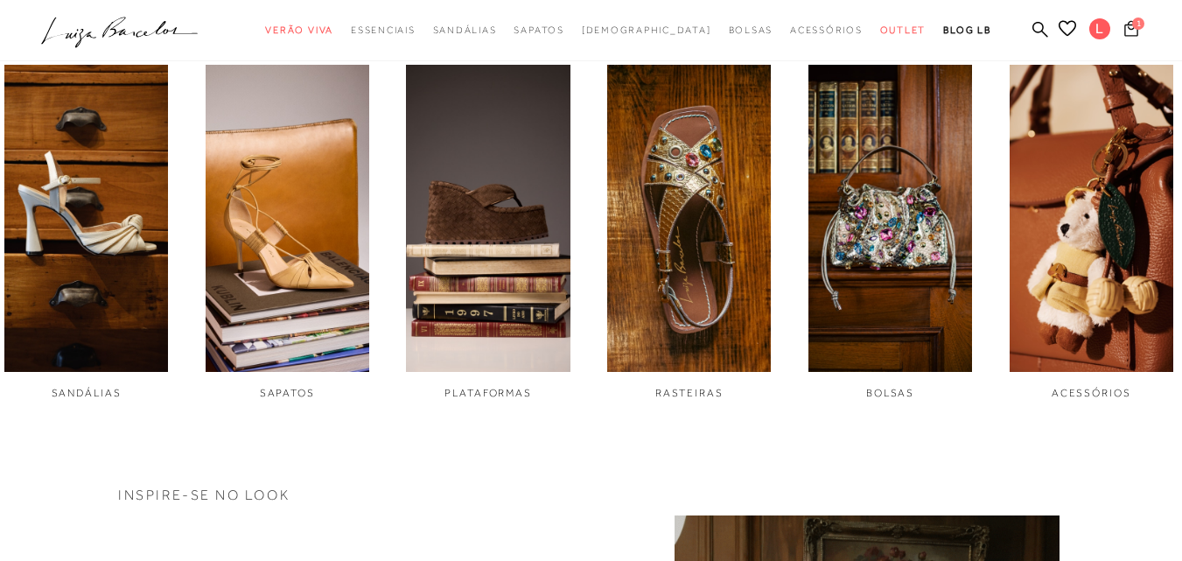
click at [1132, 26] on span "1" at bounding box center [1138, 23] width 12 height 12
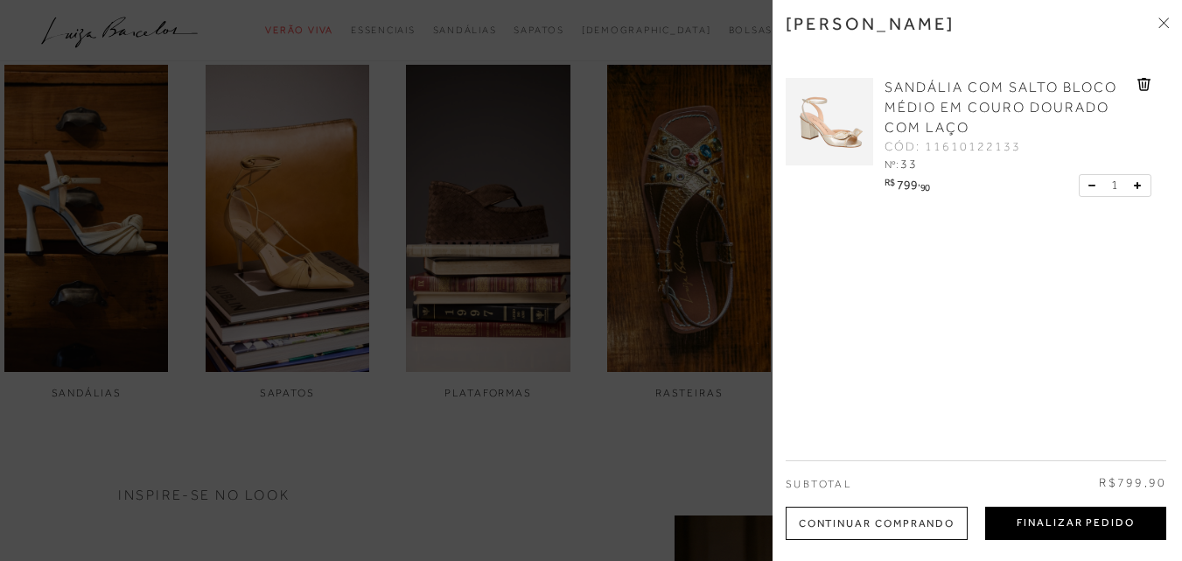
click at [1036, 516] on button "Finalizar Pedido" at bounding box center [1075, 523] width 181 height 33
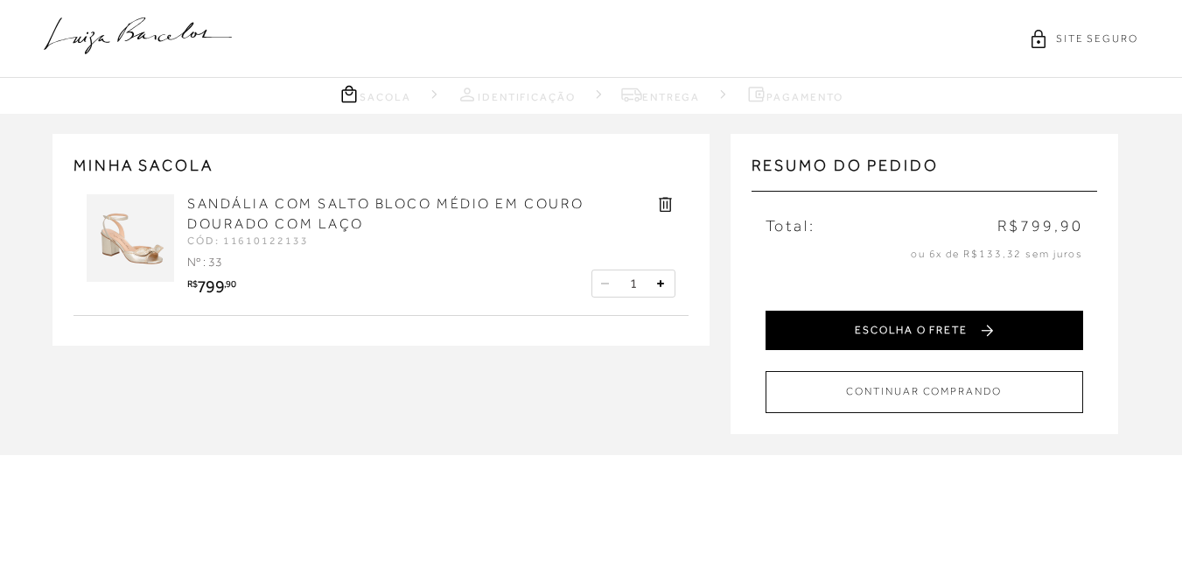
click at [973, 326] on button "ESCOLHA O FRETE" at bounding box center [925, 330] width 318 height 39
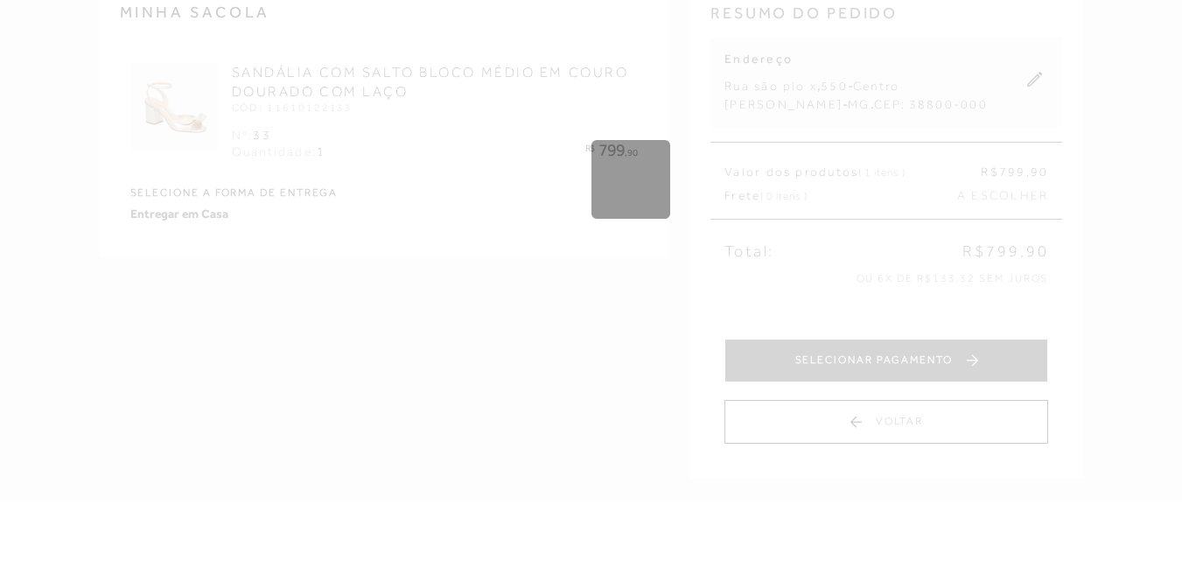
scroll to position [175, 0]
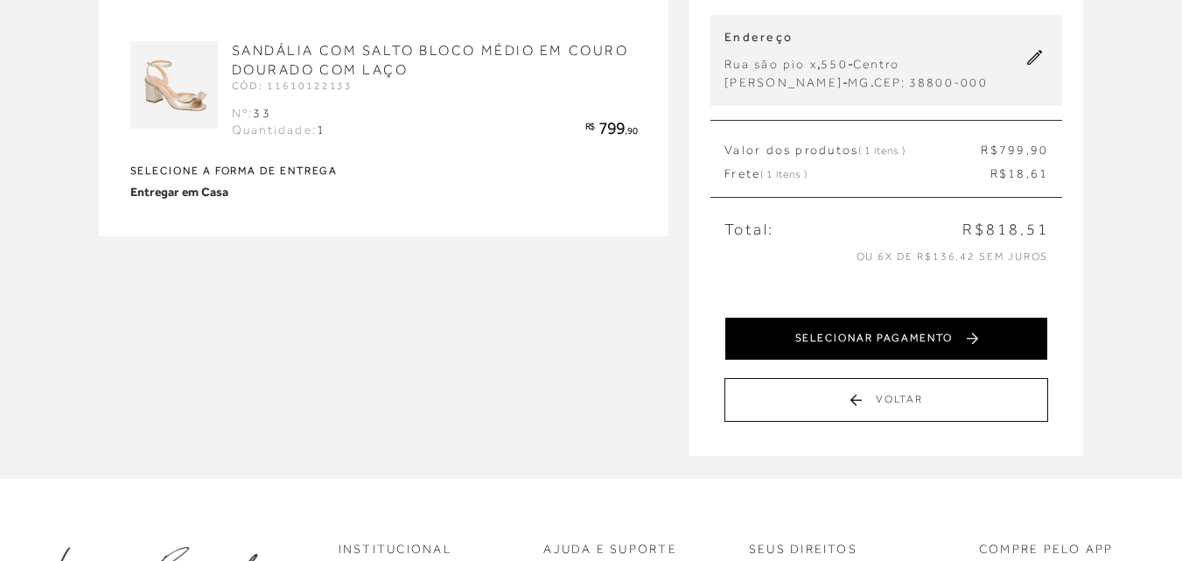
click at [878, 355] on button "SELECIONAR PAGAMENTO" at bounding box center [886, 339] width 324 height 44
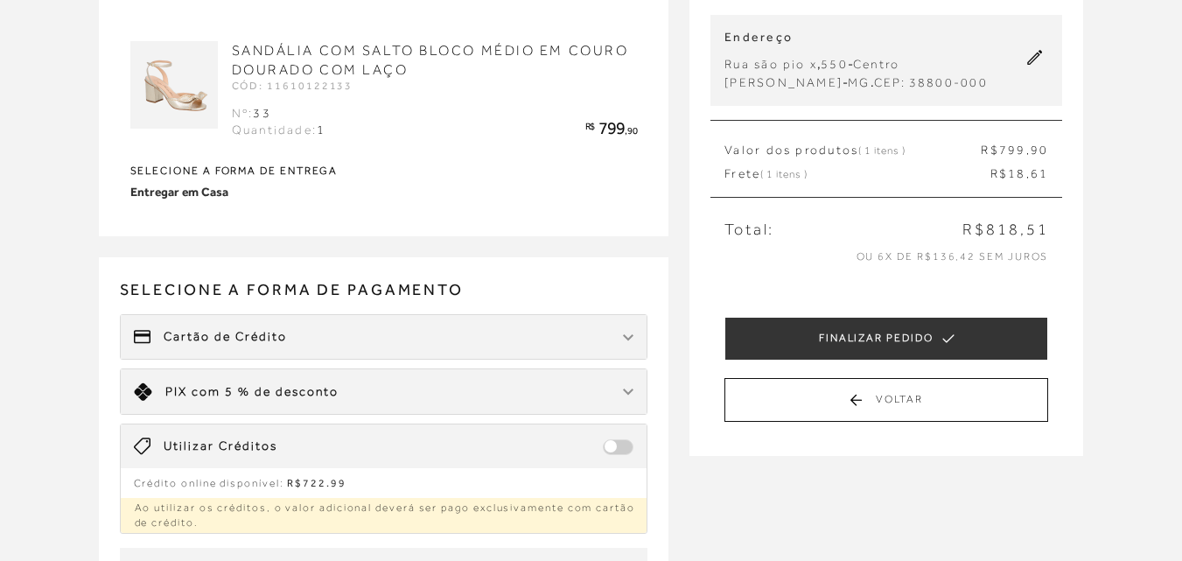
scroll to position [0, 0]
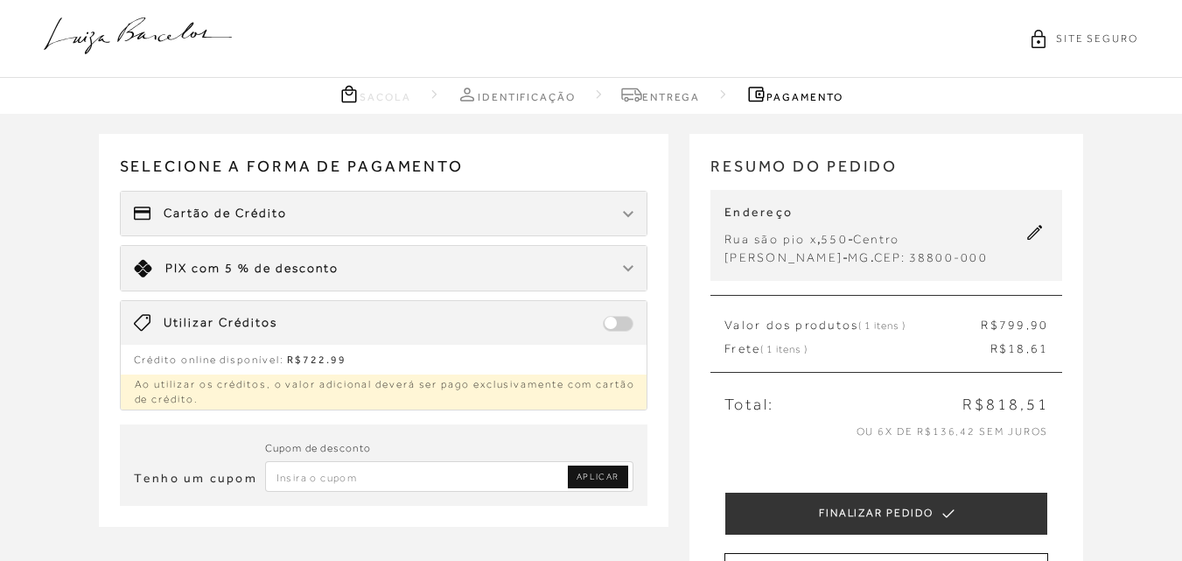
click at [633, 269] on img at bounding box center [628, 268] width 10 height 7
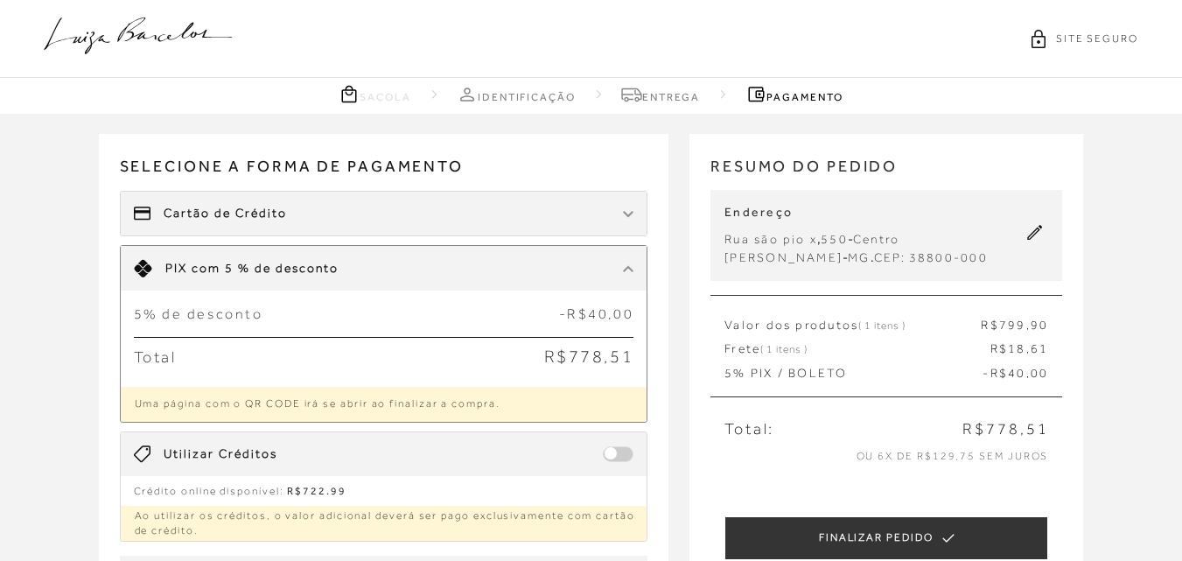
click at [630, 269] on img at bounding box center [628, 268] width 10 height 7
click at [632, 271] on img at bounding box center [628, 268] width 10 height 7
click at [668, 490] on div "Selecione a forma de pagamento FORMA DE PAGAMENTO Cartão de Crédito Limite: R$ …" at bounding box center [384, 338] width 570 height 408
click at [635, 274] on div "Limite: R$ 5.000,00 PIX com 5 % de desconto" at bounding box center [384, 268] width 527 height 45
click at [628, 458] on span at bounding box center [618, 454] width 31 height 16
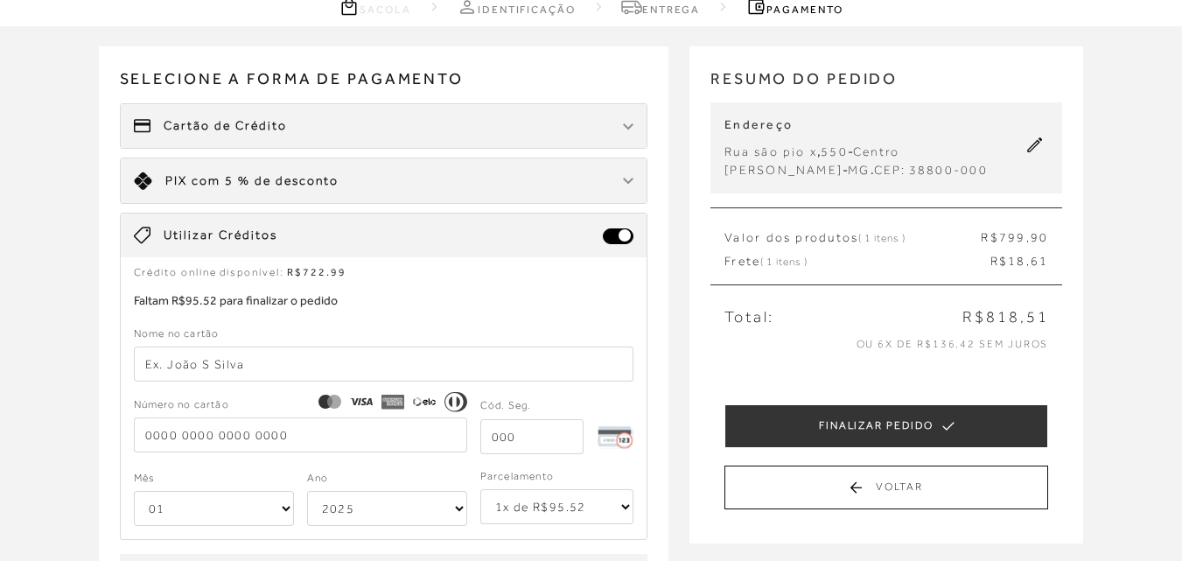
scroll to position [175, 0]
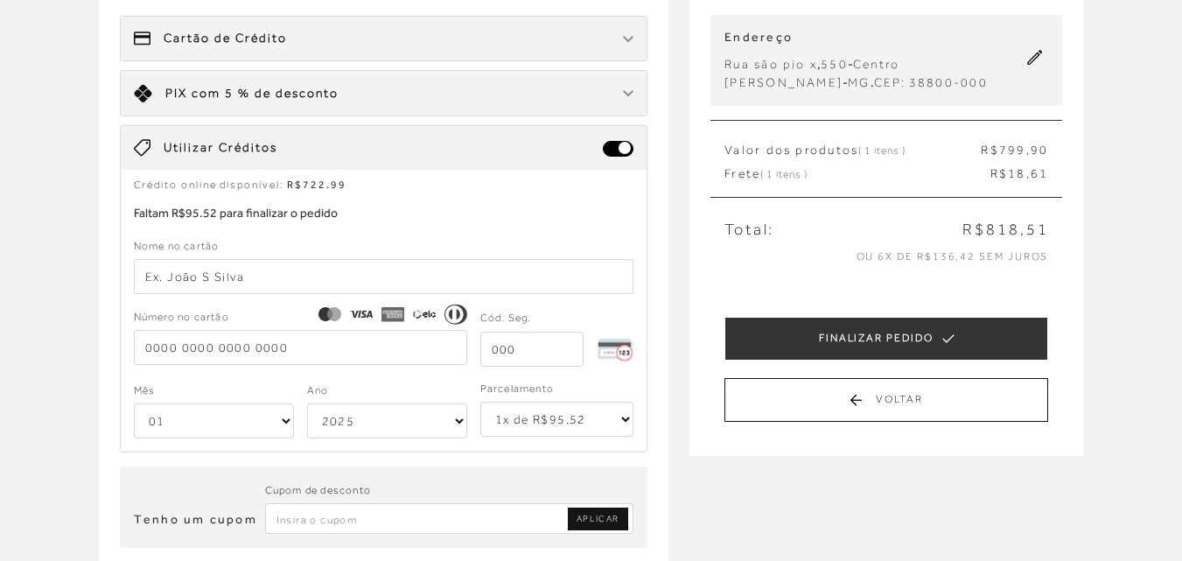
click at [245, 255] on div "Nome no cartão" at bounding box center [384, 265] width 500 height 58
click at [253, 263] on input "text" at bounding box center [384, 276] width 500 height 35
type input "leticia t m bueno"
click at [285, 344] on input "tel" at bounding box center [300, 347] width 333 height 35
type input "[CREDIT_CARD_NUMBER]"
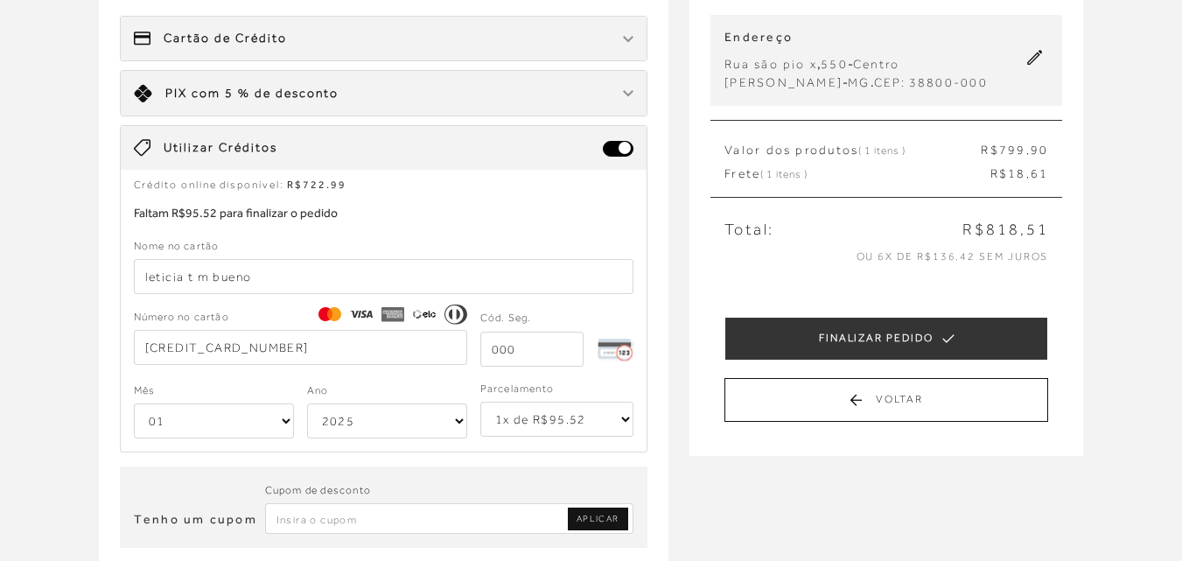
click at [541, 350] on input "tel" at bounding box center [532, 349] width 104 height 35
type input "125"
click at [283, 422] on select "01 02 03 04 05 06 07 08 09 10 11 12" at bounding box center [214, 420] width 160 height 35
select select "02"
click at [134, 403] on select "01 02 03 04 05 06 07 08 09 10 11 12" at bounding box center [214, 420] width 160 height 35
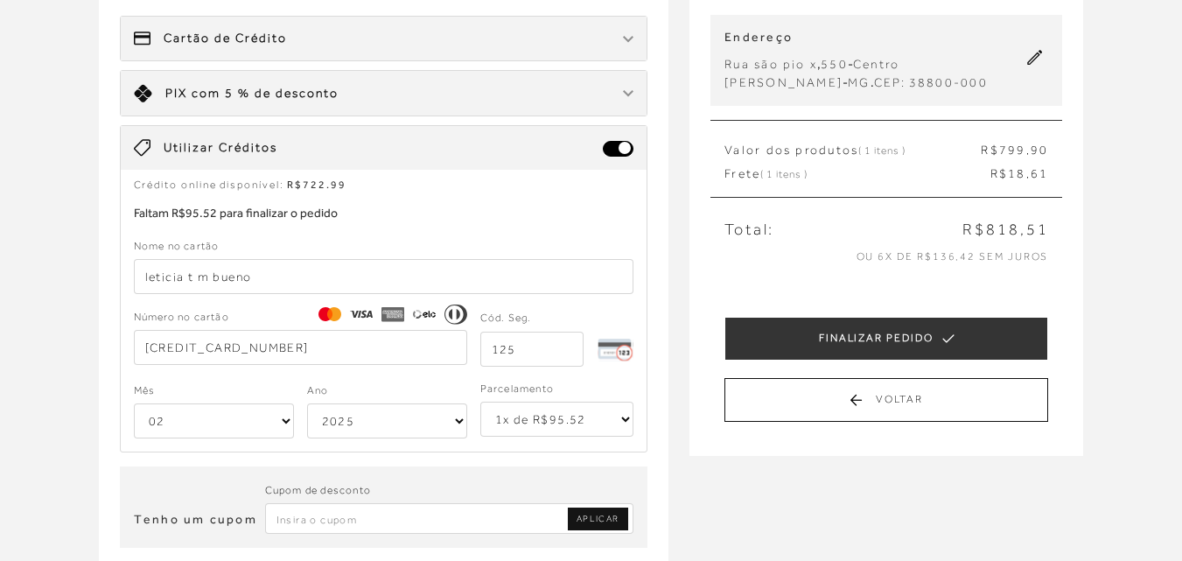
click at [453, 424] on select "2025 2026 2027 2028 2029 2030 2031 2032 2033 2034 2035 2036 2037 2038 2039 2040…" at bounding box center [387, 420] width 160 height 35
select select "2030"
click at [307, 403] on select "2025 2026 2027 2028 2029 2030 2031 2032 2033 2034 2035 2036 2037 2038 2039 2040…" at bounding box center [387, 420] width 160 height 35
click at [624, 418] on select "1x de R$95.52 2x de R$47.76 sem juros 3x de R$31.84 sem juros 4x de R$23.88 sem…" at bounding box center [557, 419] width 154 height 35
click at [623, 418] on select "1x de R$95.52 2x de R$47.76 sem juros 3x de R$31.84 sem juros 4x de R$23.88 sem…" at bounding box center [557, 419] width 154 height 35
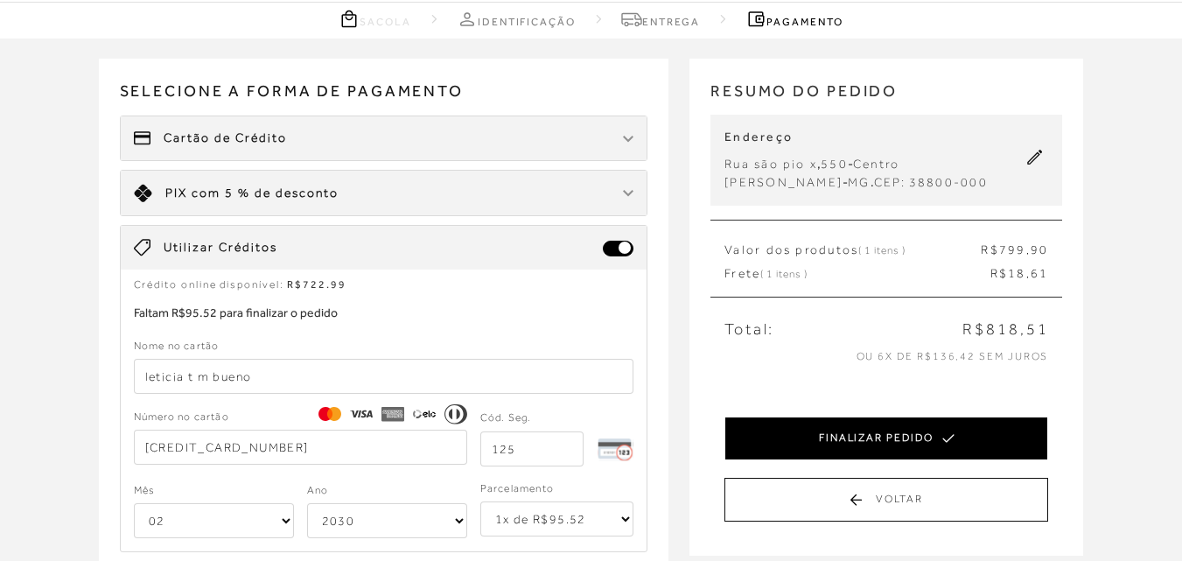
scroll to position [0, 0]
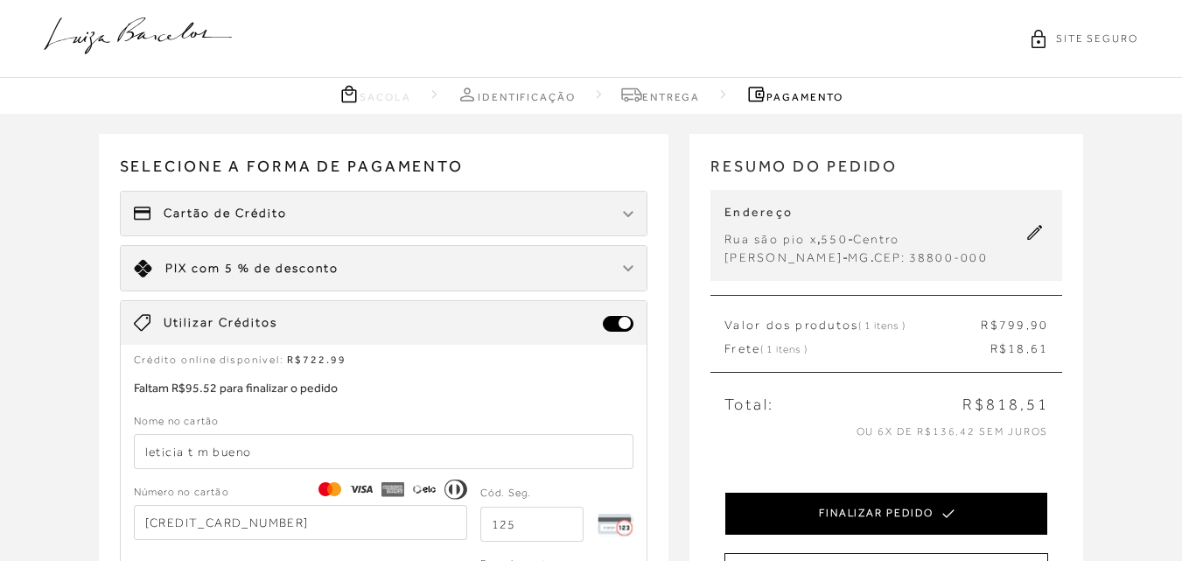
click at [860, 508] on button "FINALIZAR PEDIDO" at bounding box center [886, 514] width 324 height 44
select select "02"
select select "2030"
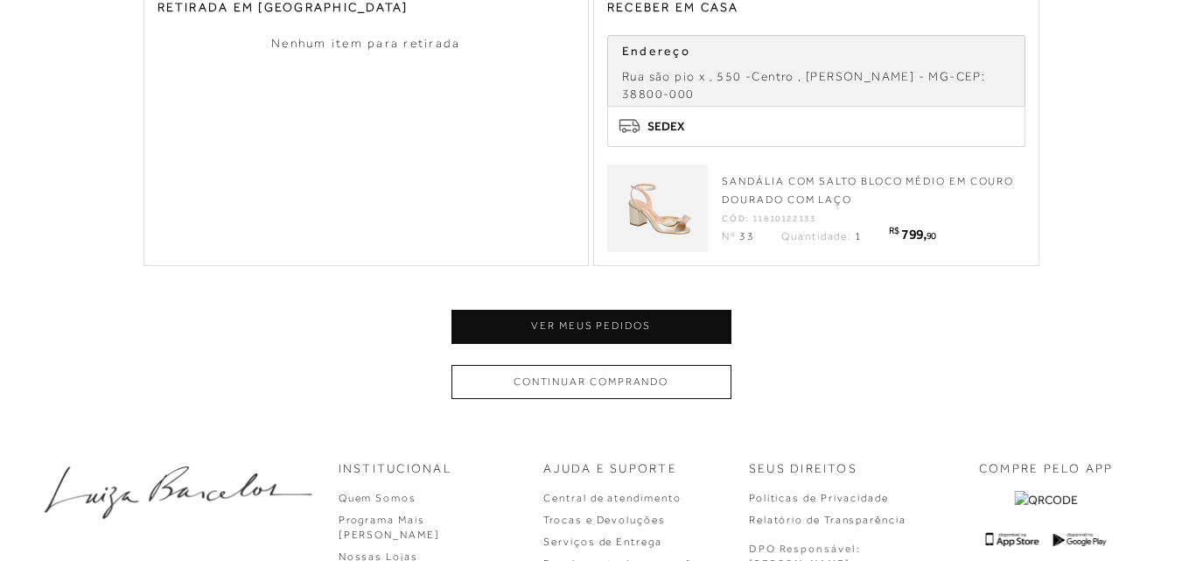
scroll to position [787, 0]
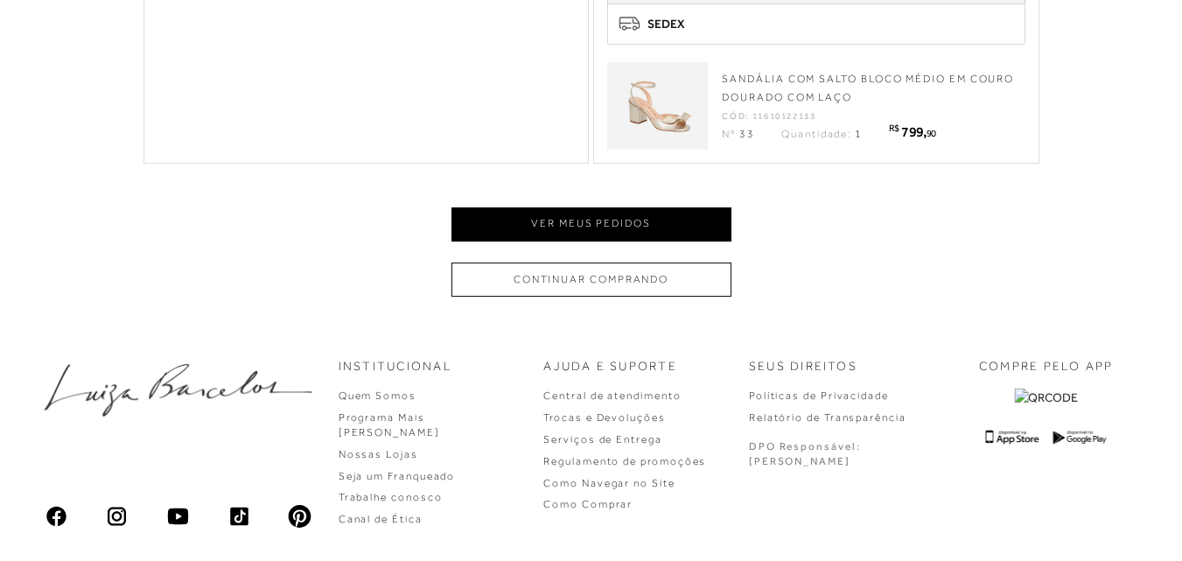
click at [684, 239] on button "Ver meus pedidos" at bounding box center [591, 224] width 280 height 34
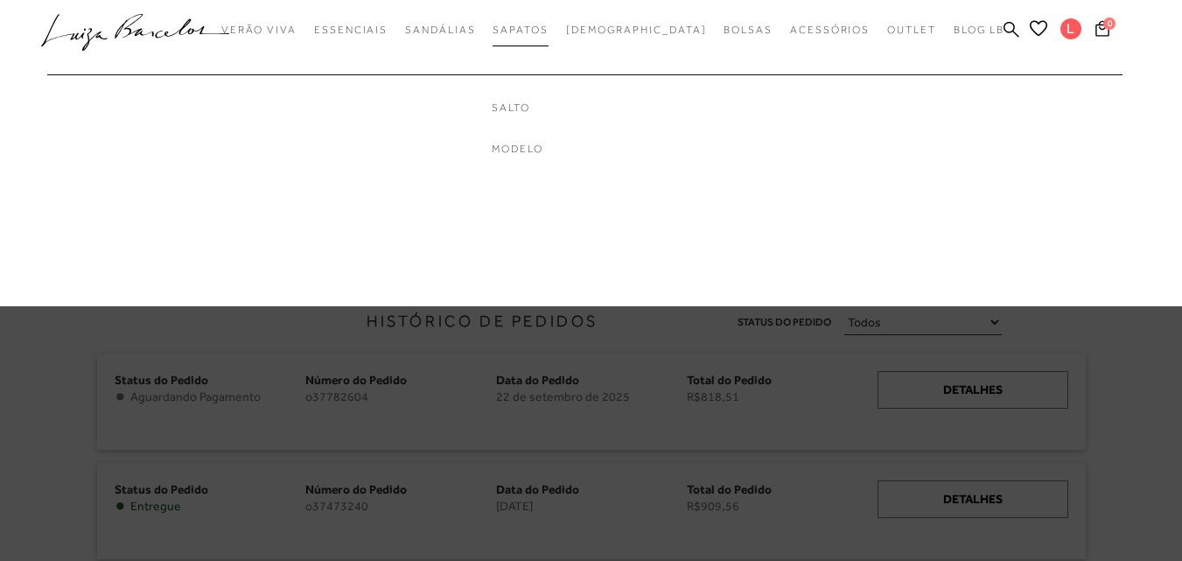
click at [548, 33] on span "Sapatos" at bounding box center [520, 30] width 55 height 12
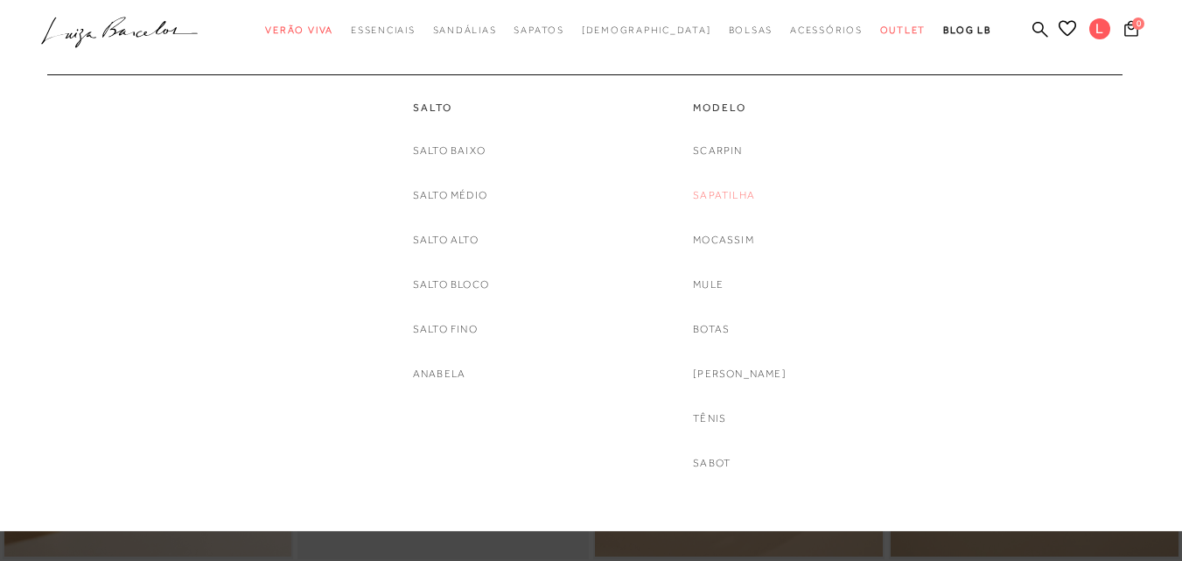
click at [730, 189] on link "Sapatilha" at bounding box center [724, 195] width 62 height 18
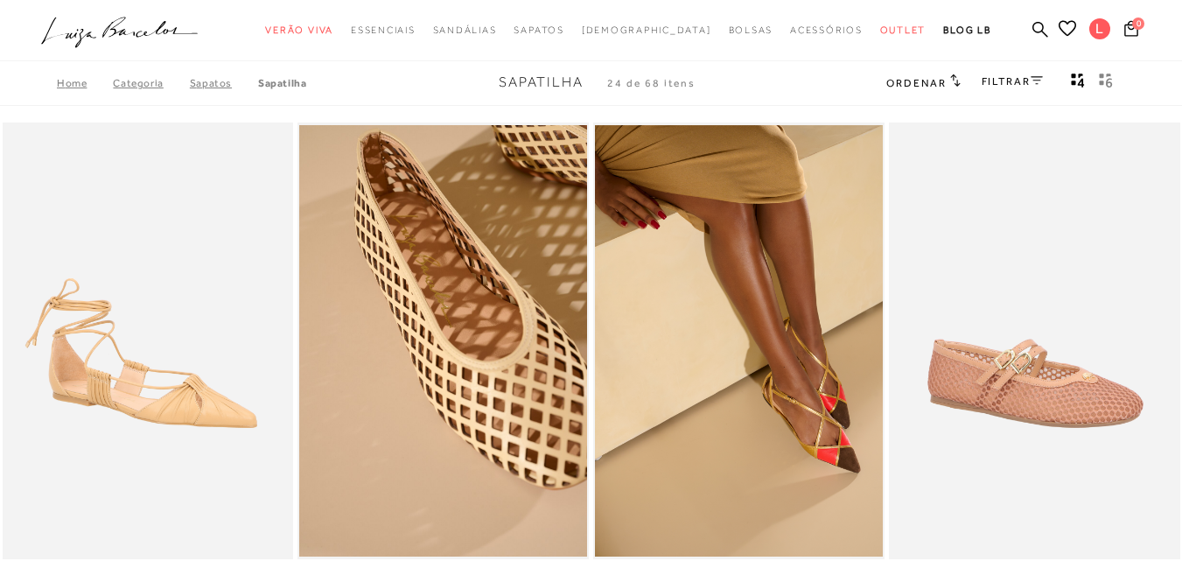
click at [1031, 80] on icon at bounding box center [1037, 80] width 12 height 9
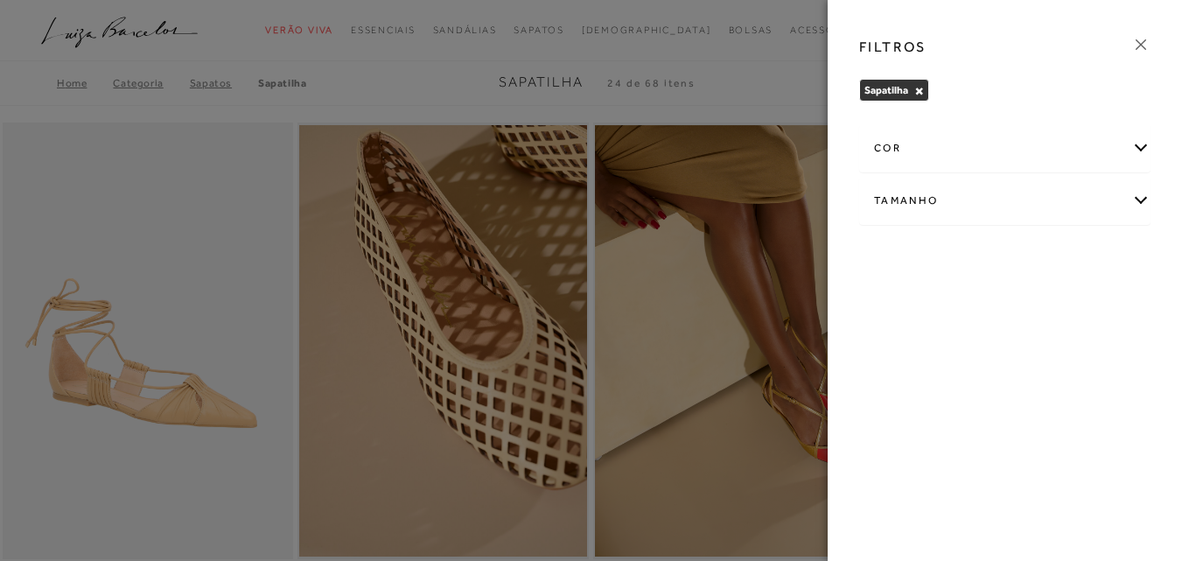
click at [1139, 194] on div "Tamanho" at bounding box center [1005, 201] width 290 height 46
click at [1041, 248] on label "33" at bounding box center [1041, 258] width 40 height 38
click at [1035, 251] on input "33" at bounding box center [1025, 259] width 17 height 17
checkbox input "true"
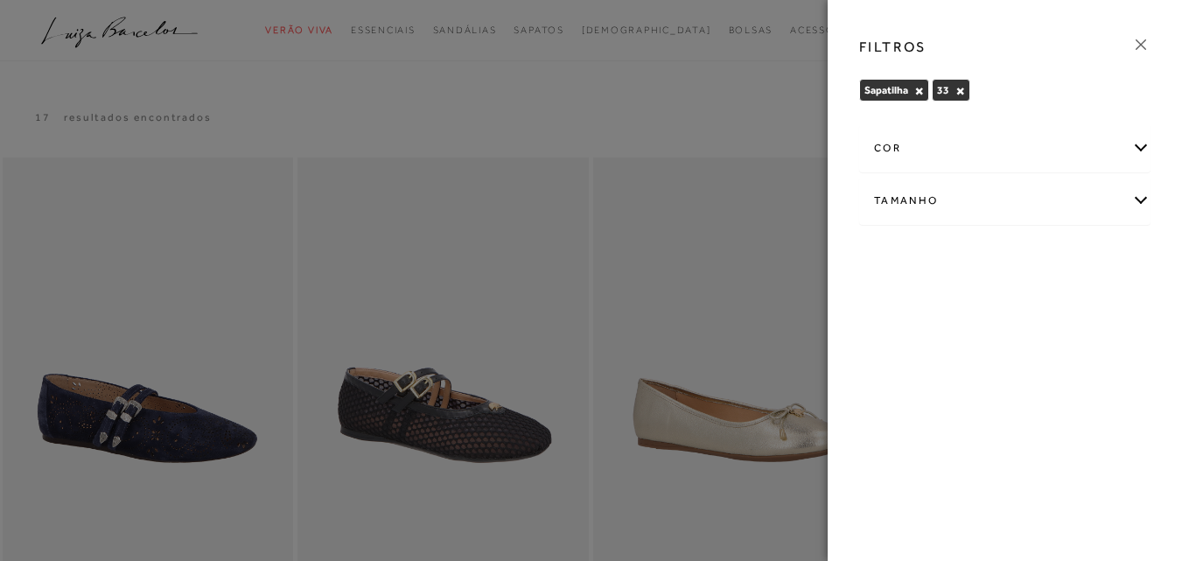
click at [1138, 44] on icon at bounding box center [1140, 44] width 19 height 19
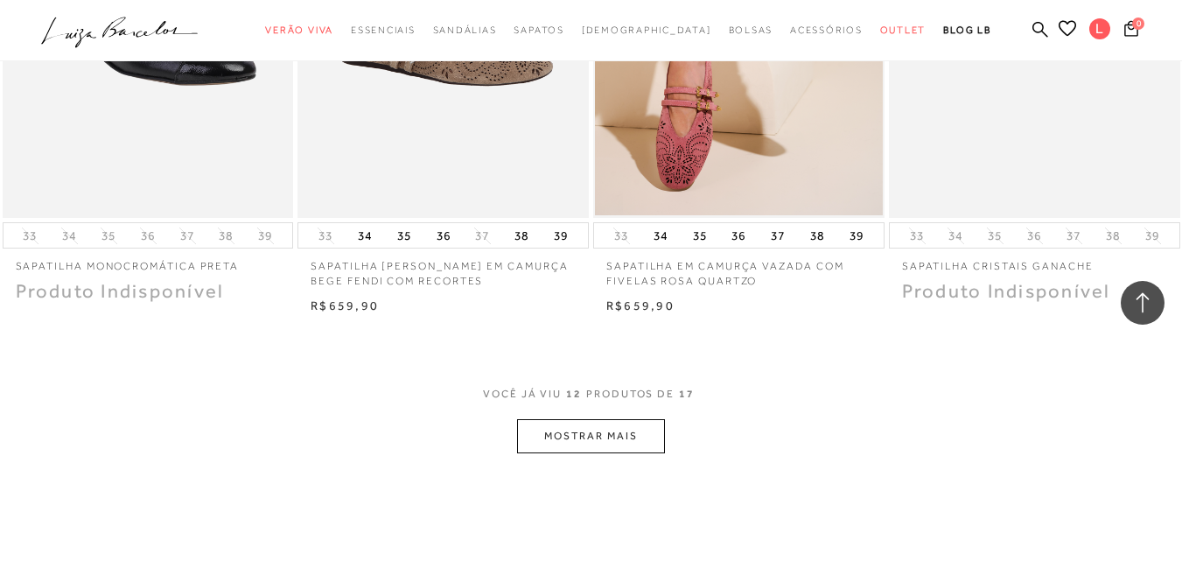
scroll to position [1487, 0]
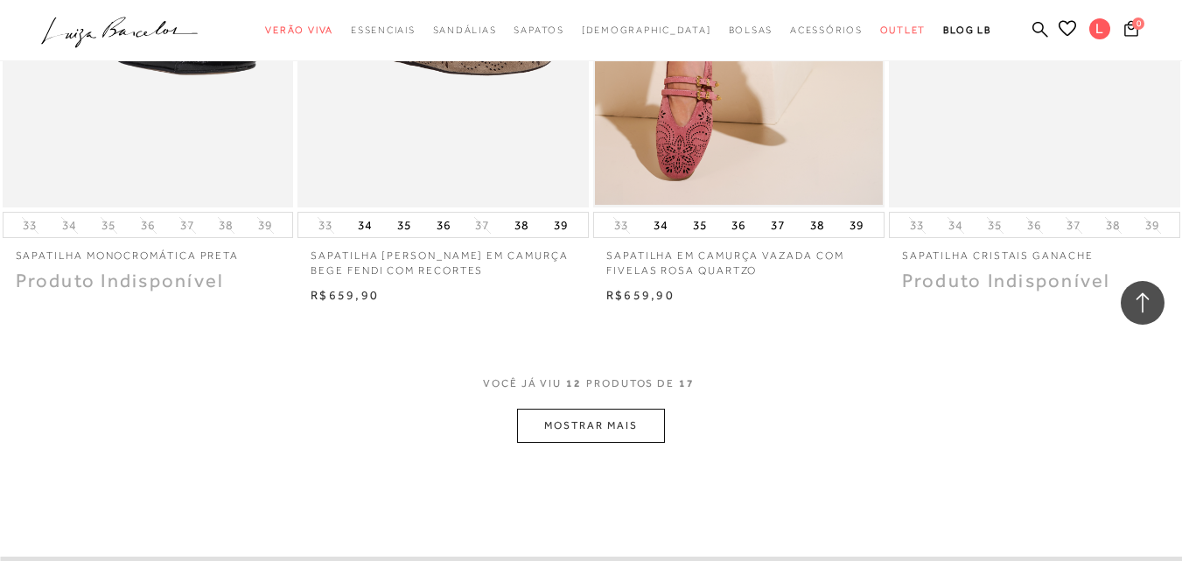
click at [629, 419] on button "MOSTRAR MAIS" at bounding box center [590, 426] width 147 height 34
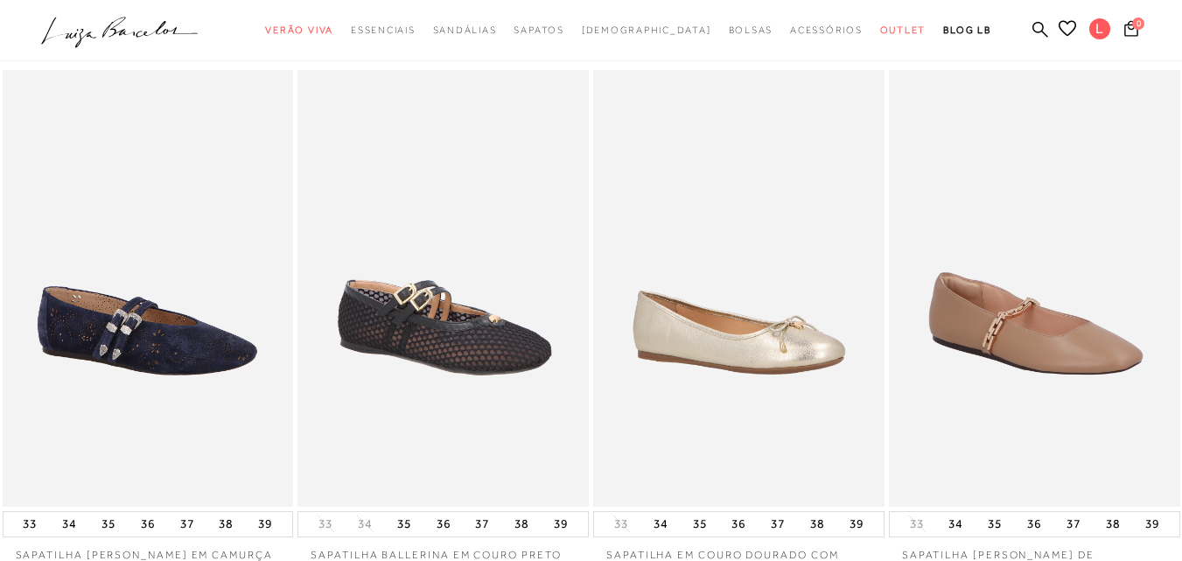
scroll to position [0, 0]
